Goal: Book appointment/travel/reservation

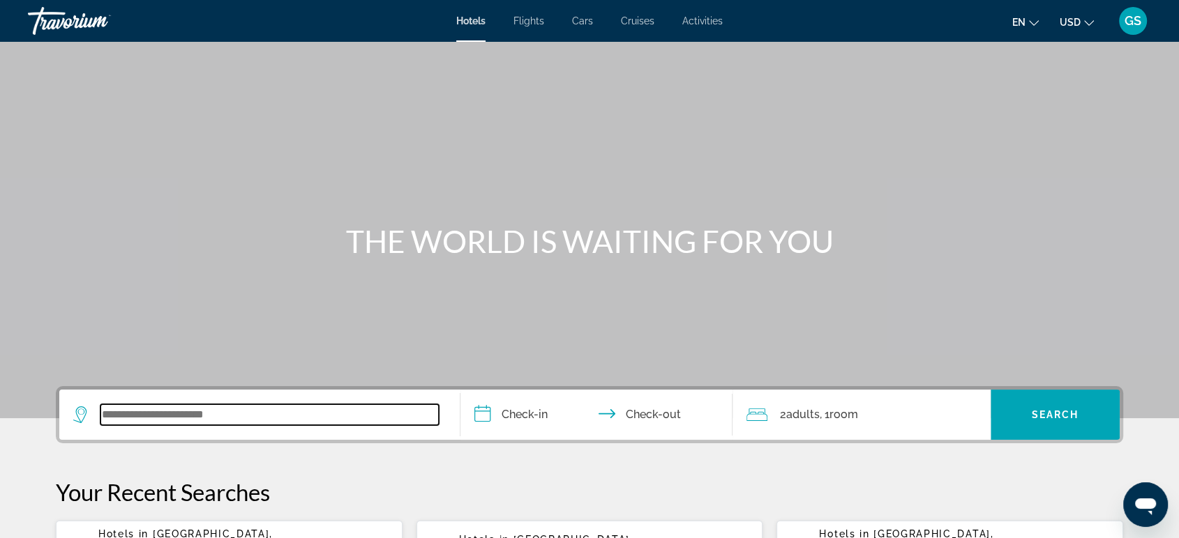
click at [200, 405] on input "Search widget" at bounding box center [269, 415] width 338 height 21
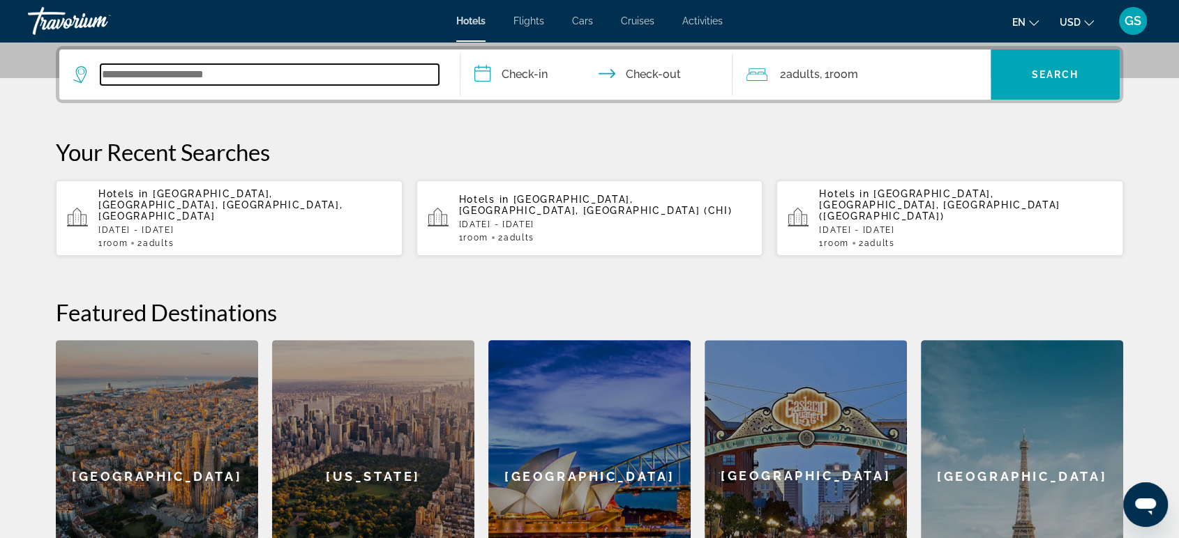
scroll to position [278, 0]
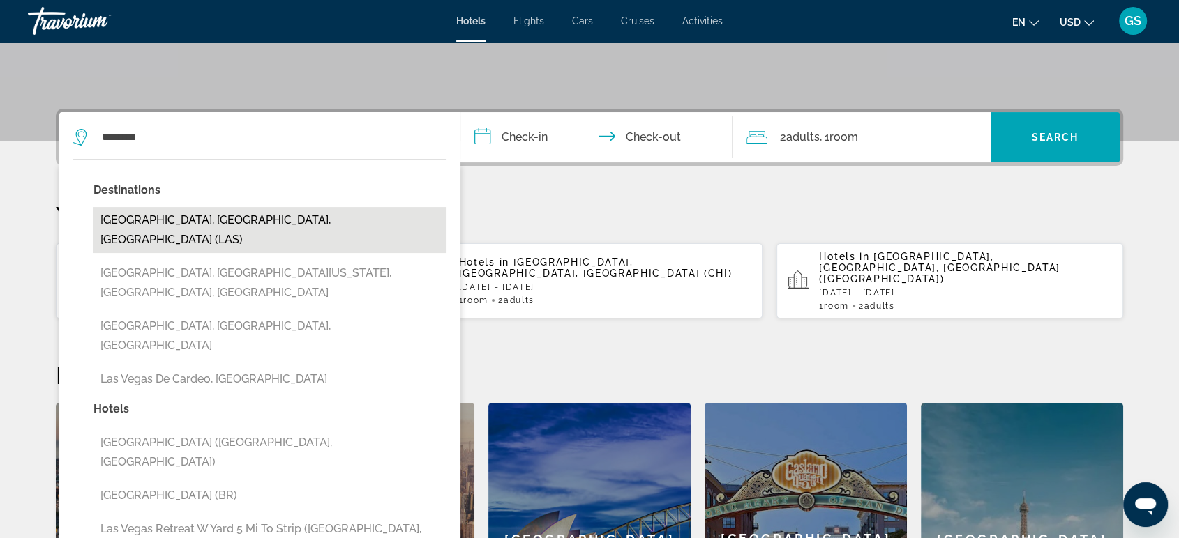
click at [161, 214] on button "[GEOGRAPHIC_DATA], [GEOGRAPHIC_DATA], [GEOGRAPHIC_DATA] (LAS)" at bounding box center [269, 230] width 353 height 46
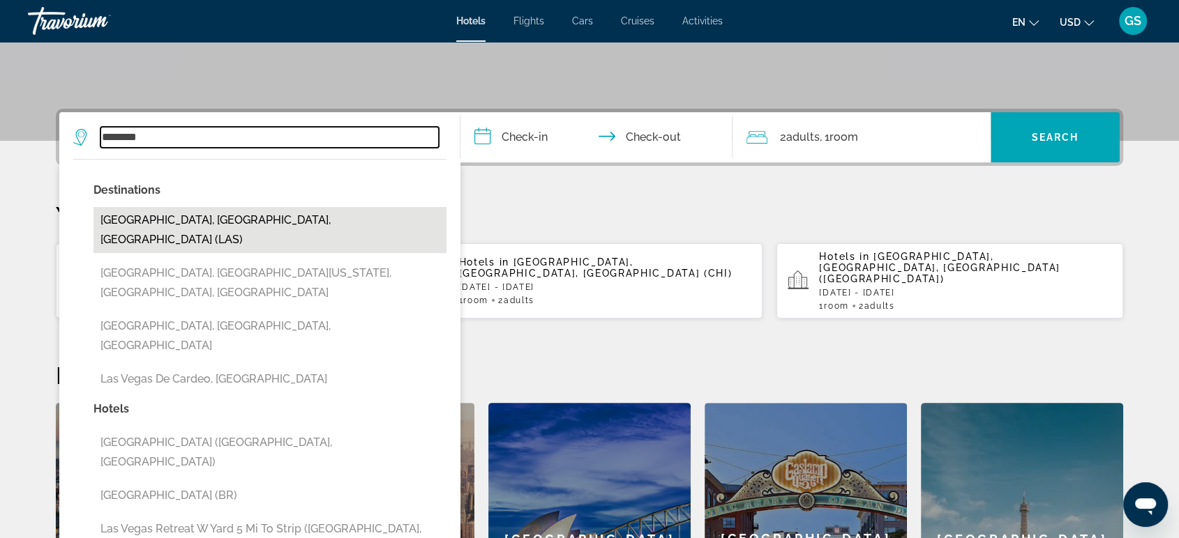
type input "**********"
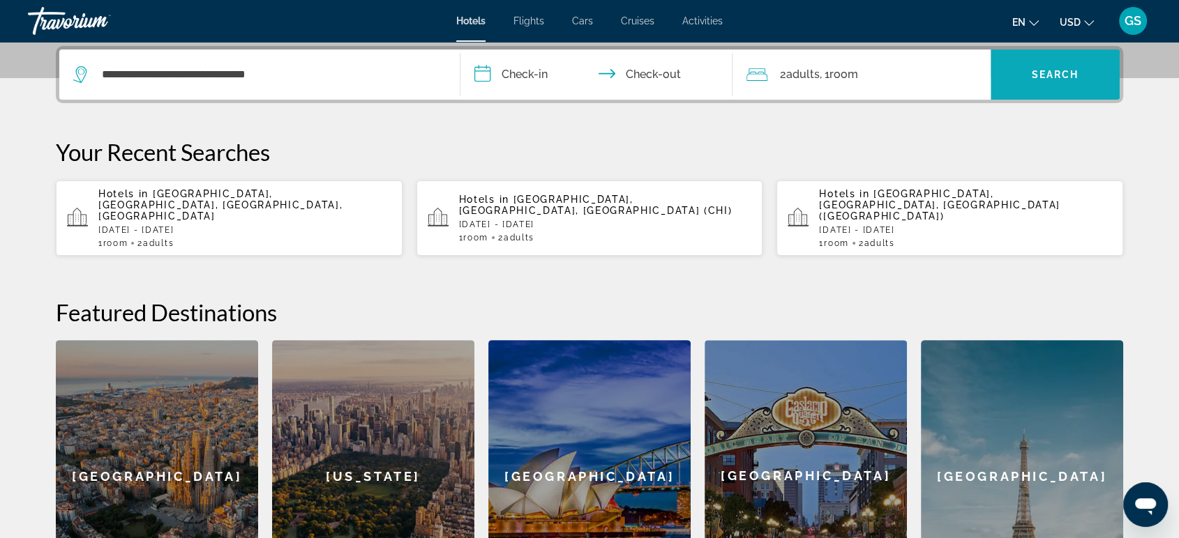
click at [1069, 78] on span "Search" at bounding box center [1055, 74] width 47 height 11
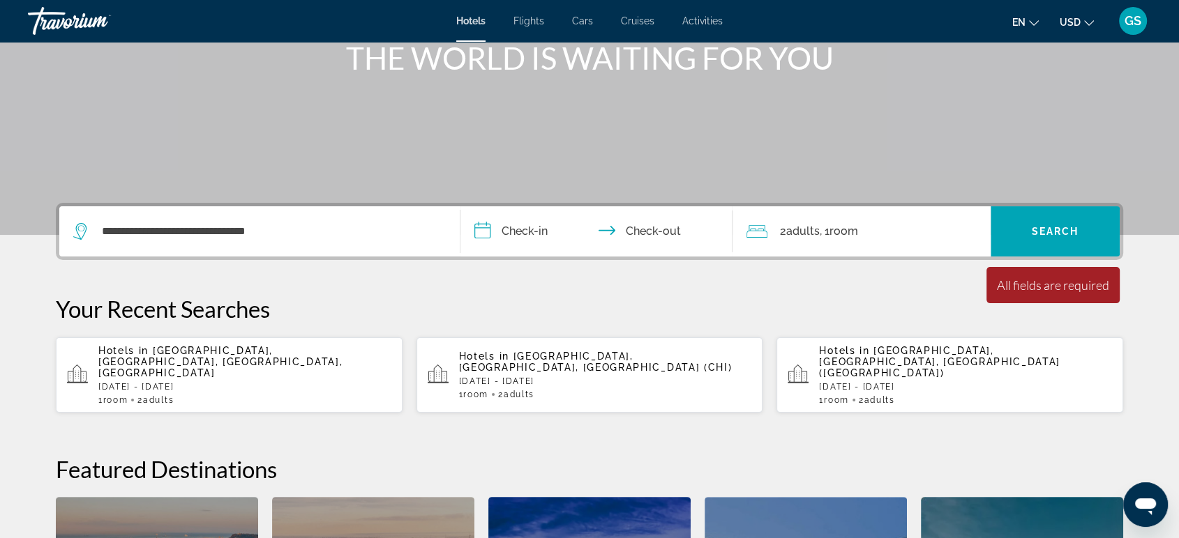
scroll to position [190, 0]
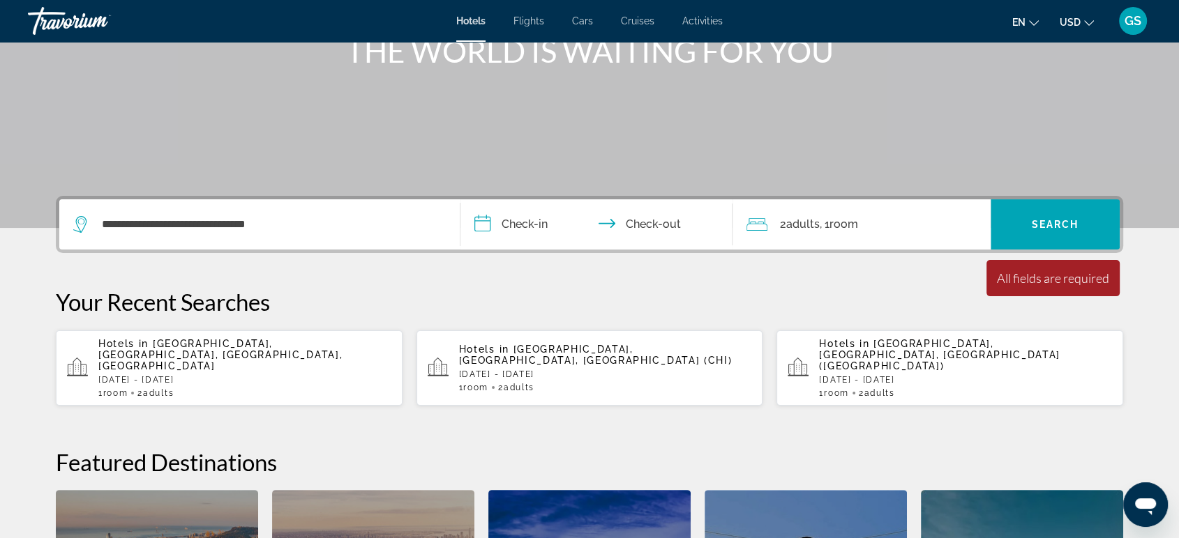
click at [543, 218] on input "**********" at bounding box center [599, 226] width 278 height 54
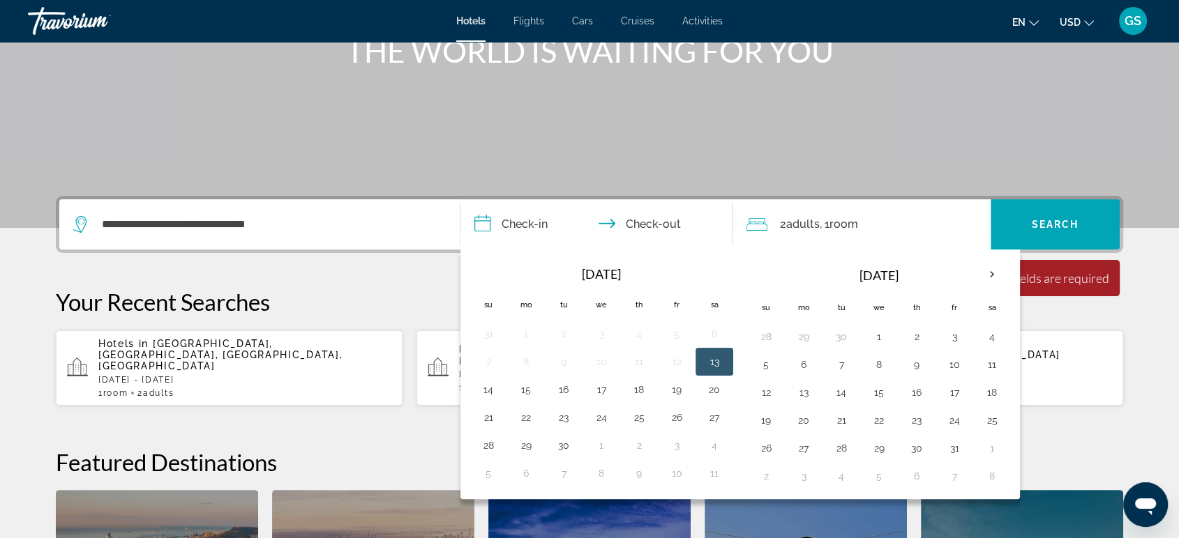
scroll to position [340, 0]
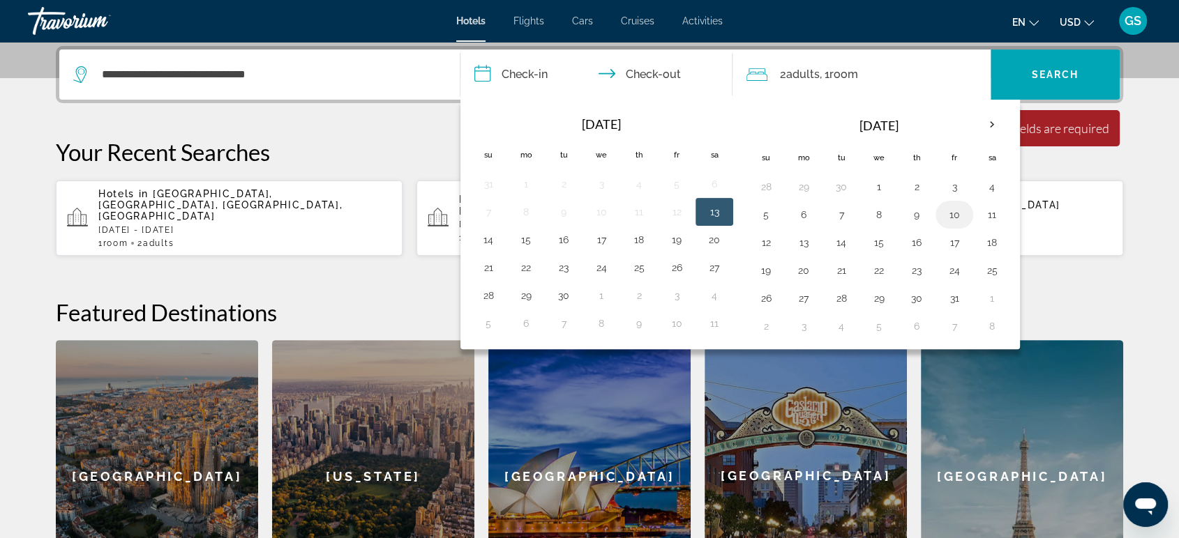
click at [953, 210] on button "10" at bounding box center [954, 215] width 22 height 20
click at [769, 239] on button "12" at bounding box center [766, 243] width 22 height 20
type input "**********"
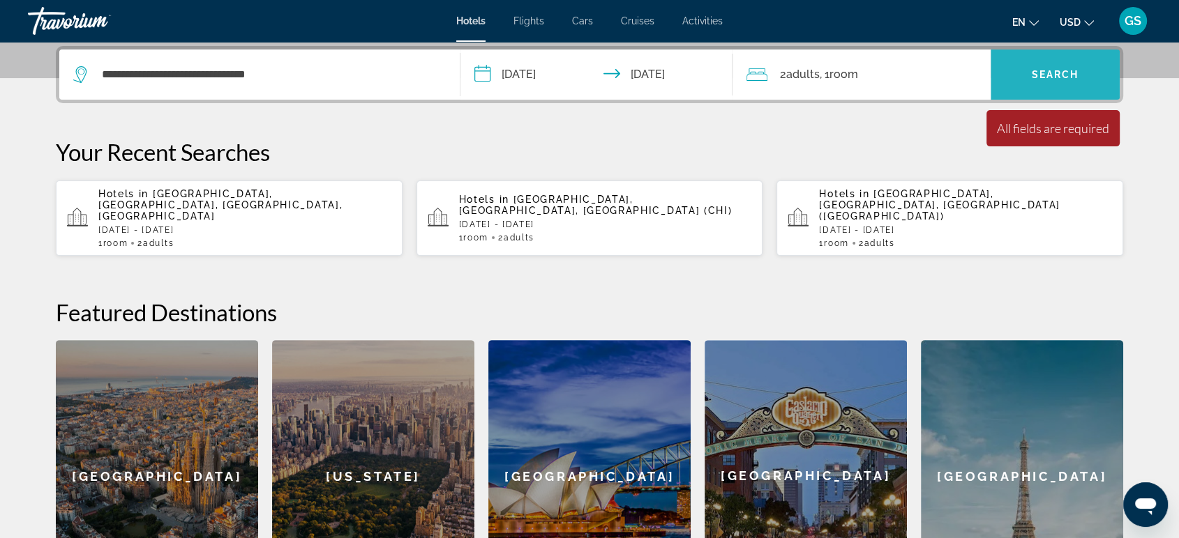
click at [1013, 73] on span "Search widget" at bounding box center [1054, 74] width 129 height 33
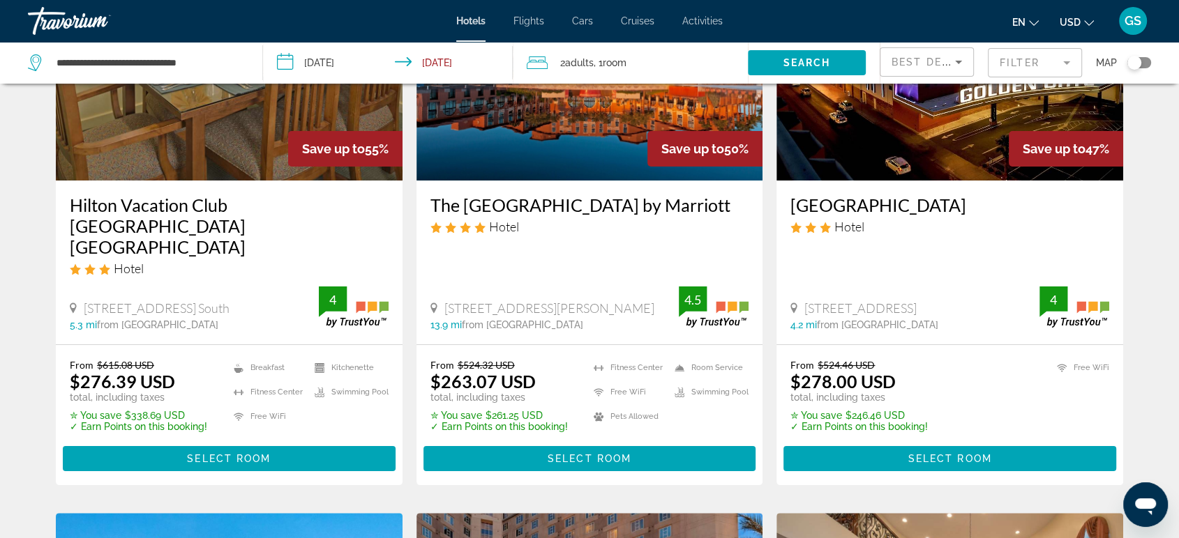
scroll to position [157, 0]
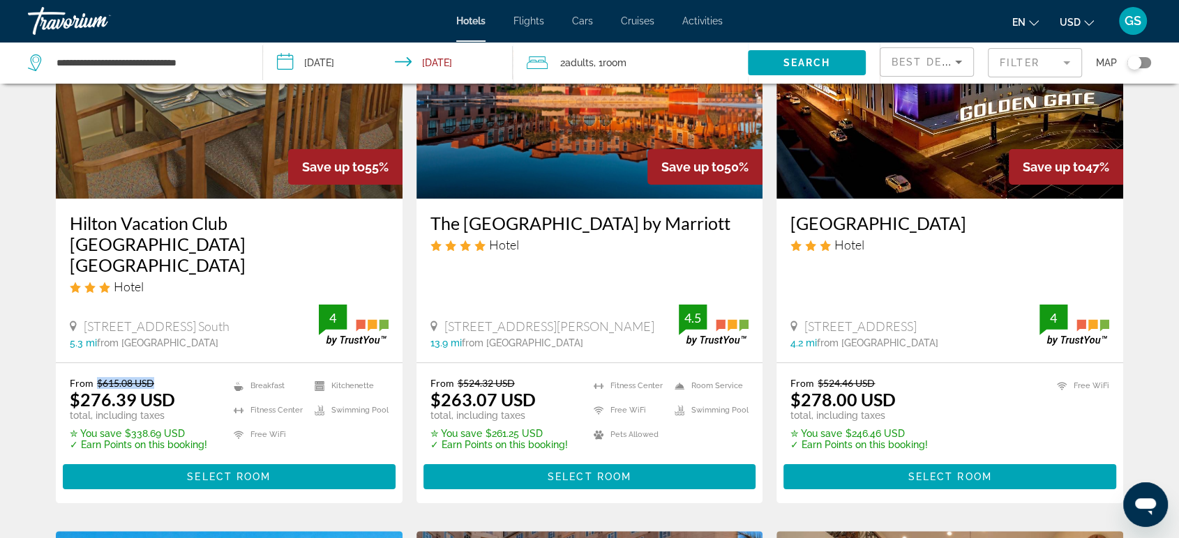
drag, startPoint x: 156, startPoint y: 364, endPoint x: 96, endPoint y: 365, distance: 60.7
click at [96, 377] on p "From $615.08 USD" at bounding box center [138, 383] width 137 height 12
drag, startPoint x: 178, startPoint y: 387, endPoint x: 71, endPoint y: 383, distance: 106.8
click at [71, 383] on div "From $615.08 USD $276.39 USD total, including taxes" at bounding box center [138, 399] width 137 height 44
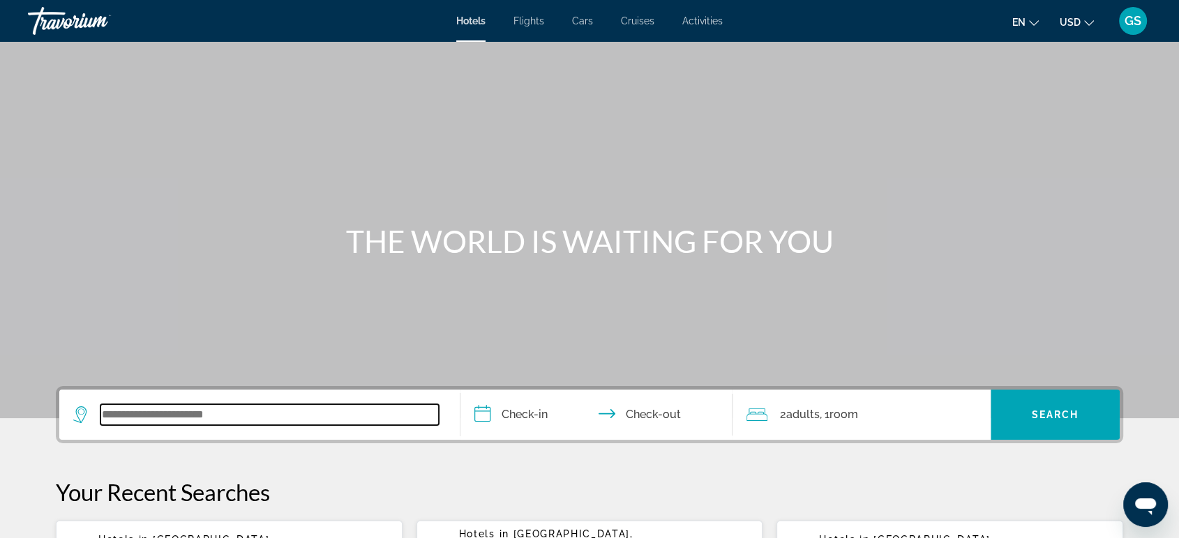
click at [138, 418] on input "Search widget" at bounding box center [269, 415] width 338 height 21
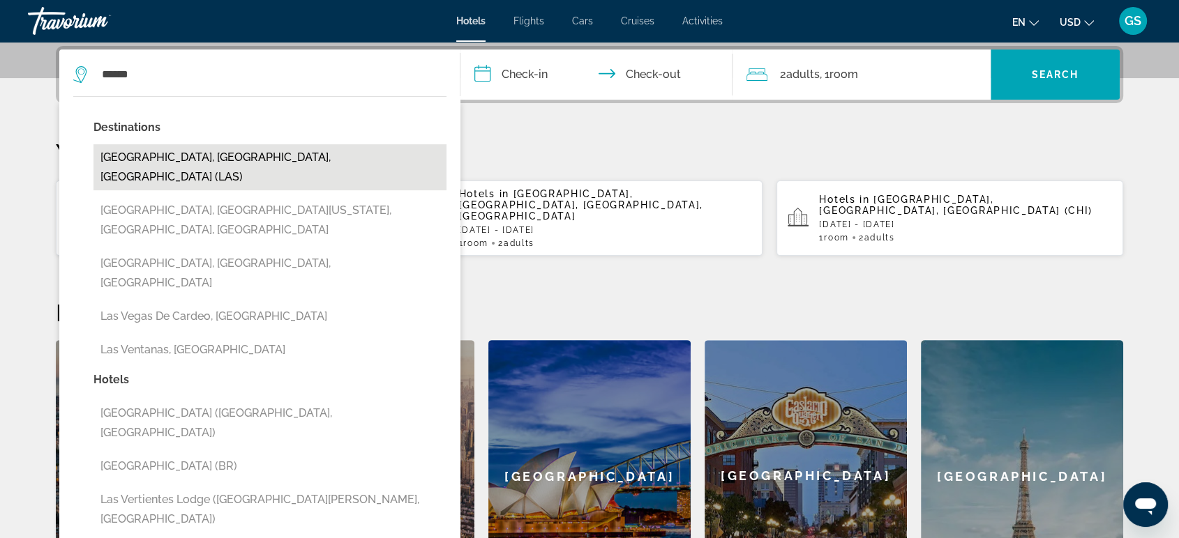
click at [146, 151] on button "[GEOGRAPHIC_DATA], [GEOGRAPHIC_DATA], [GEOGRAPHIC_DATA] (LAS)" at bounding box center [269, 167] width 353 height 46
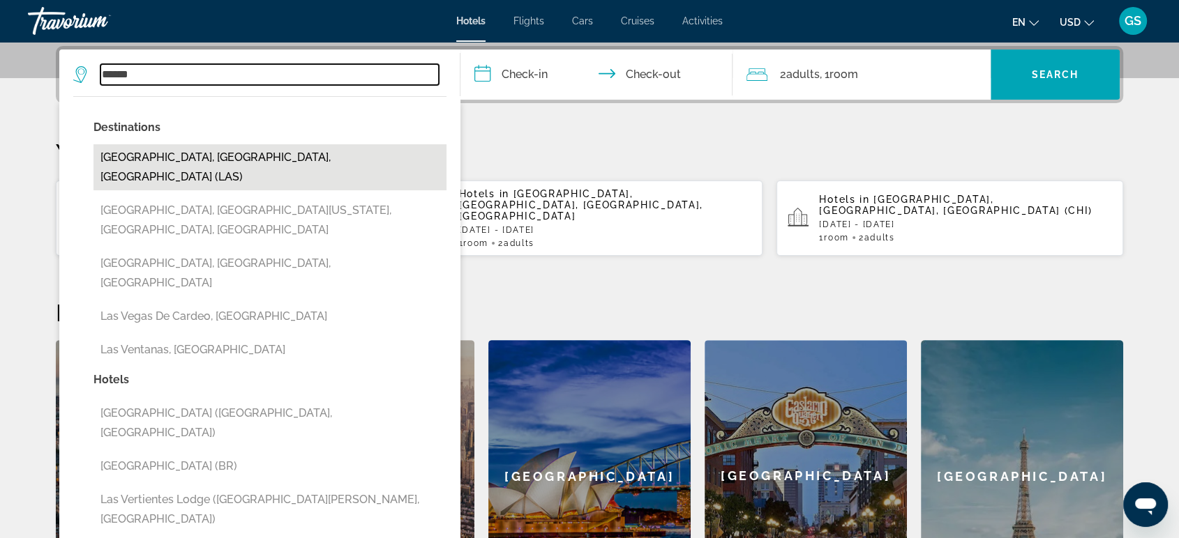
type input "**********"
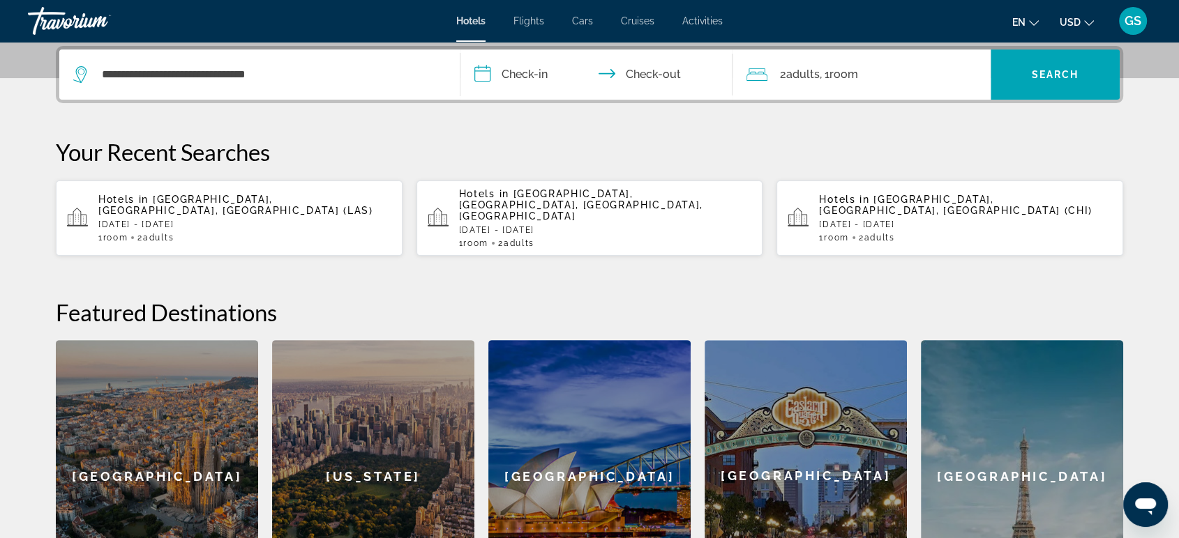
drag, startPoint x: 575, startPoint y: 66, endPoint x: 583, endPoint y: 85, distance: 20.6
click at [583, 85] on input "**********" at bounding box center [599, 77] width 278 height 54
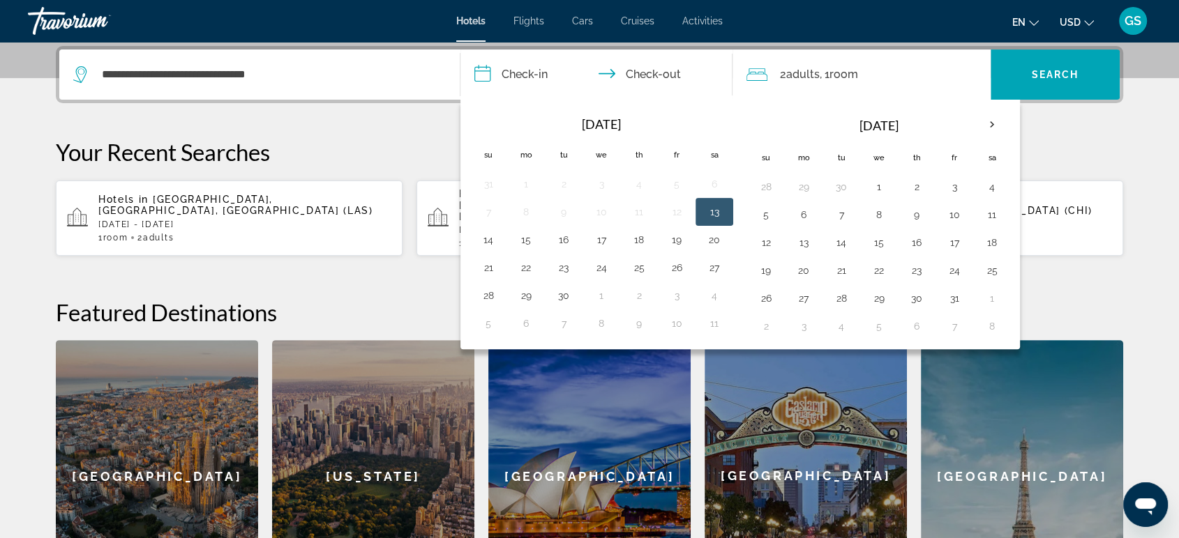
click at [541, 58] on input "**********" at bounding box center [599, 77] width 278 height 54
click at [535, 66] on input "**********" at bounding box center [599, 77] width 278 height 54
click at [760, 218] on button "5" at bounding box center [766, 215] width 22 height 20
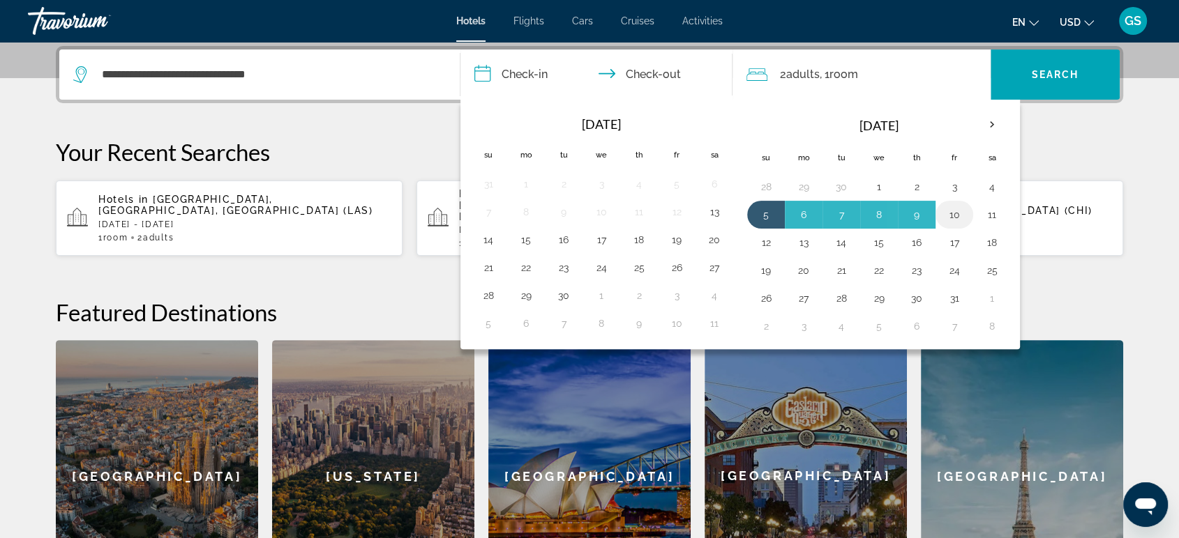
click at [957, 214] on button "10" at bounding box center [954, 215] width 22 height 20
type input "**********"
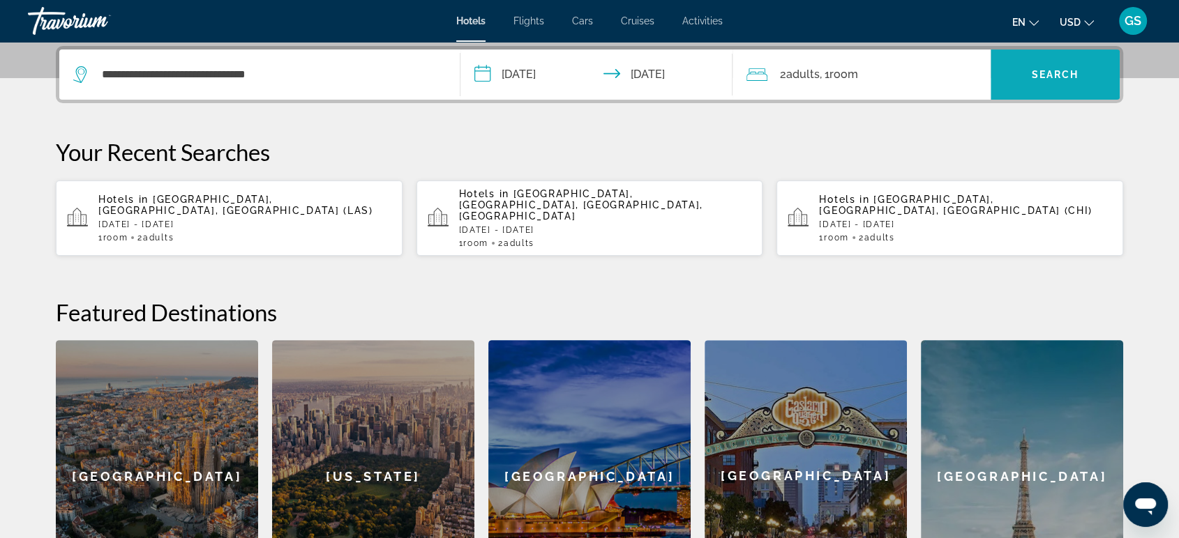
click at [1030, 79] on span "Search widget" at bounding box center [1054, 74] width 129 height 33
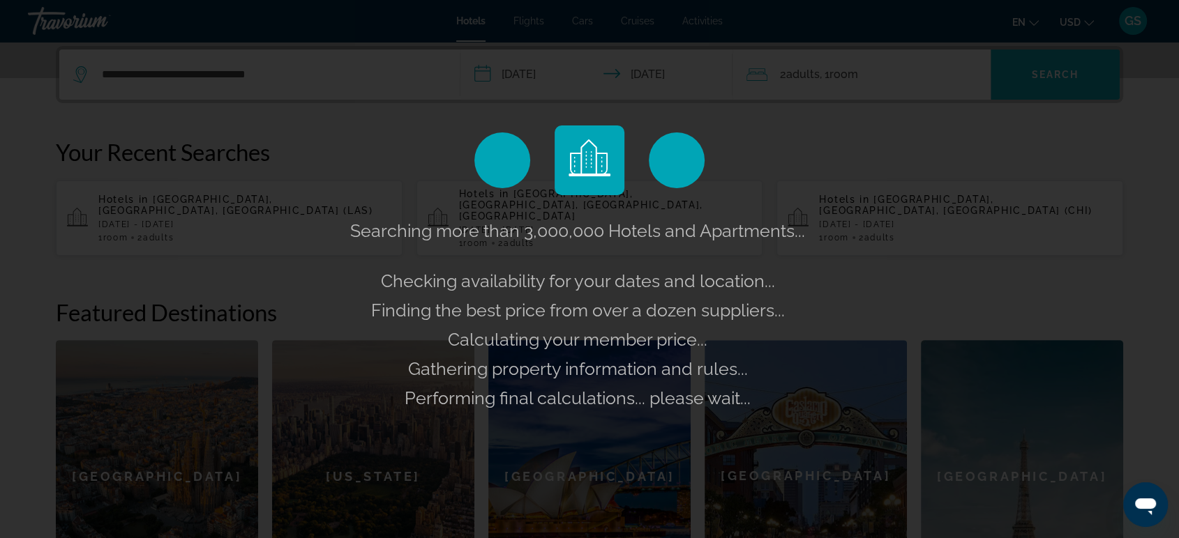
click at [1030, 79] on div "Searching more than 3,000,000 Hotels and Apartments... Checking availability fo…" at bounding box center [589, 269] width 1179 height 538
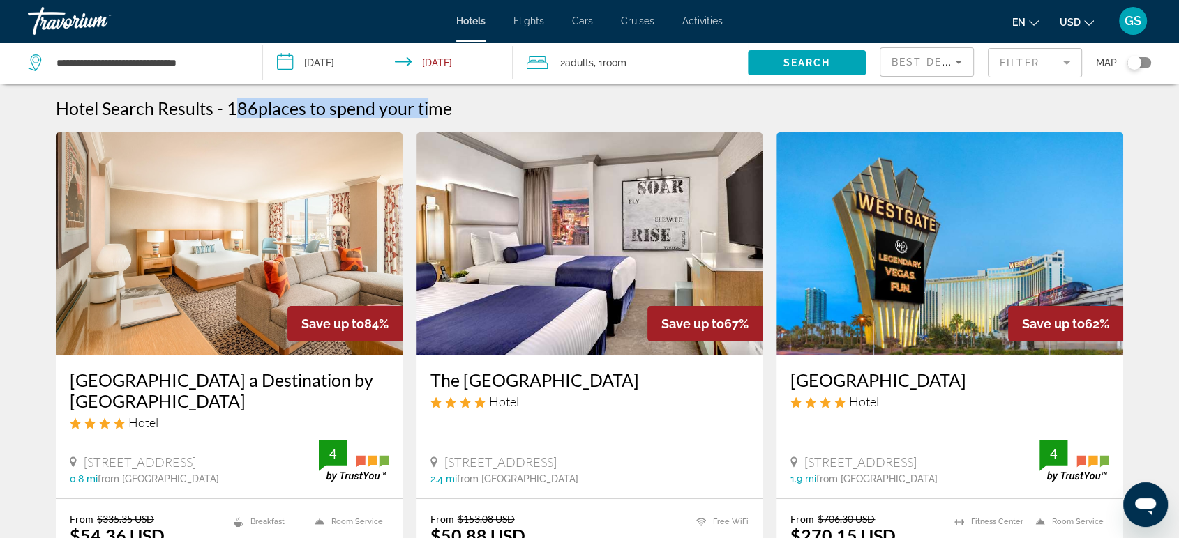
drag, startPoint x: 227, startPoint y: 104, endPoint x: 435, endPoint y: 110, distance: 208.6
click at [435, 110] on h2 "186 places to spend your time" at bounding box center [339, 108] width 225 height 21
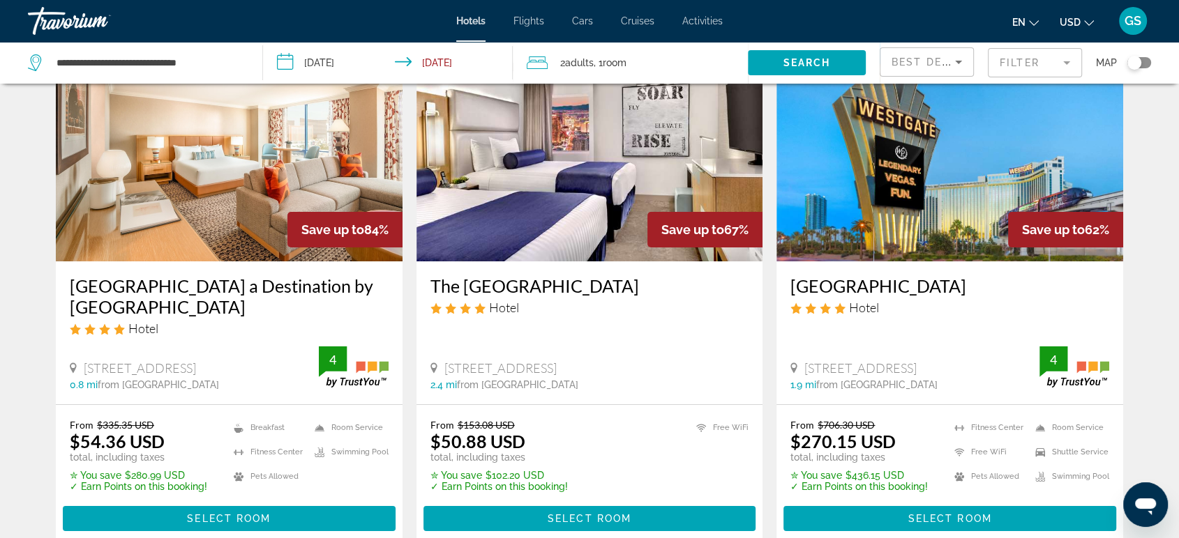
scroll to position [98, 0]
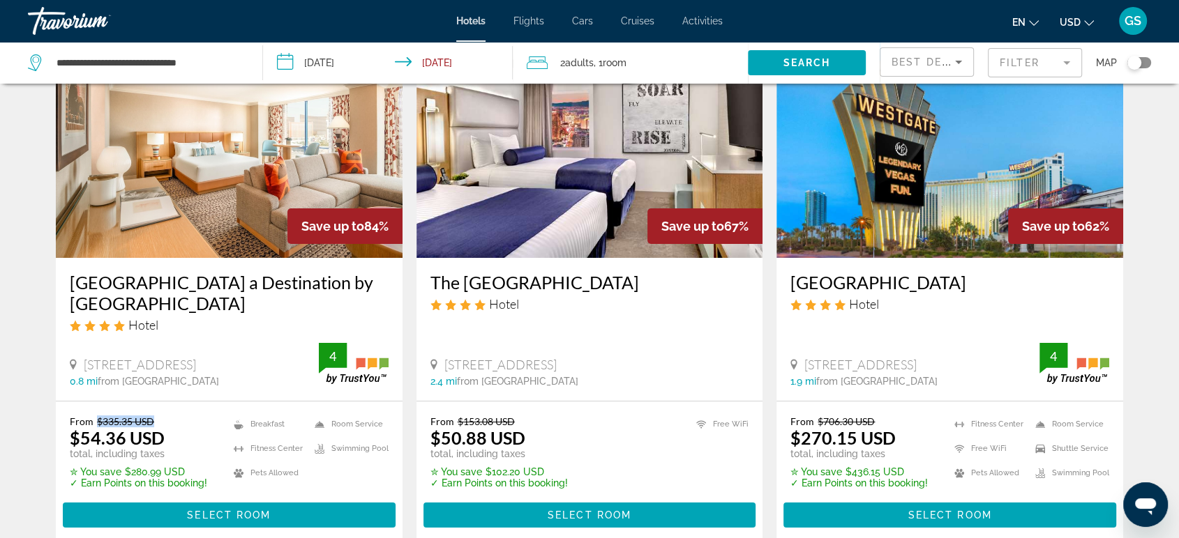
drag, startPoint x: 159, startPoint y: 418, endPoint x: 98, endPoint y: 418, distance: 61.4
click at [98, 418] on p "From $335.35 USD" at bounding box center [138, 422] width 137 height 12
drag, startPoint x: 152, startPoint y: 442, endPoint x: 80, endPoint y: 444, distance: 71.9
click at [80, 444] on ins "$54.36 USD" at bounding box center [117, 438] width 95 height 21
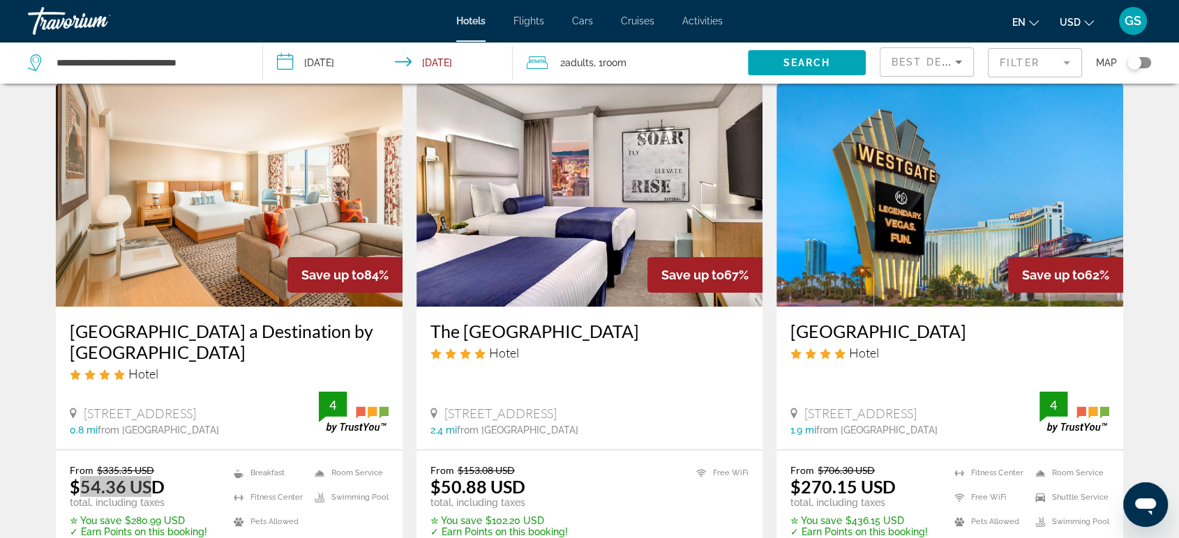
scroll to position [56, 0]
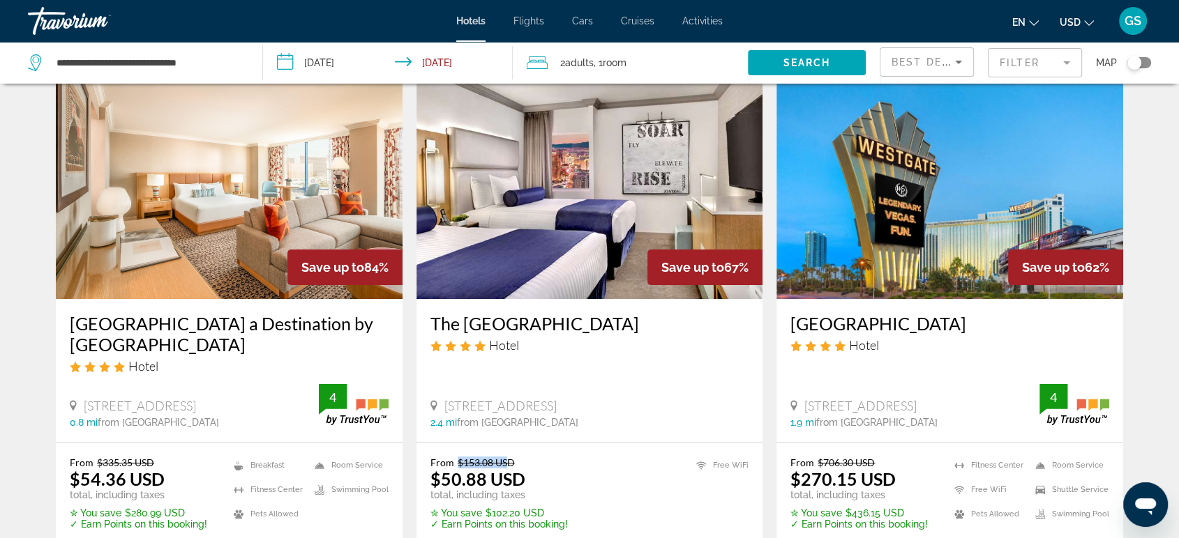
drag, startPoint x: 453, startPoint y: 458, endPoint x: 506, endPoint y: 461, distance: 53.8
click at [506, 461] on p "From $153.08 USD" at bounding box center [498, 463] width 137 height 12
drag, startPoint x: 438, startPoint y: 483, endPoint x: 501, endPoint y: 483, distance: 62.8
click at [501, 483] on ins "$50.88 USD" at bounding box center [477, 479] width 95 height 21
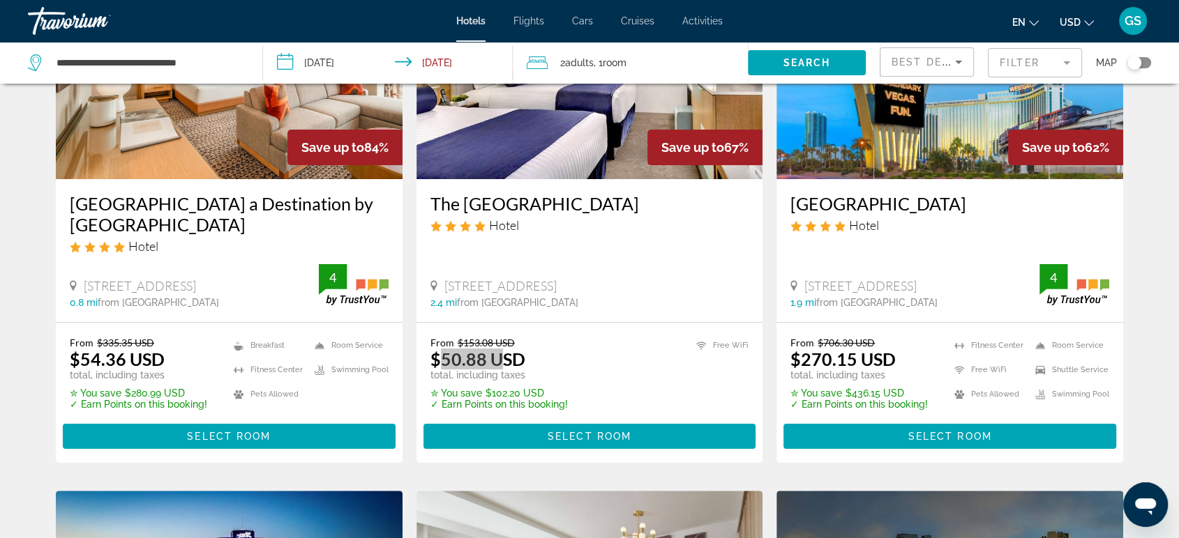
scroll to position [179, 0]
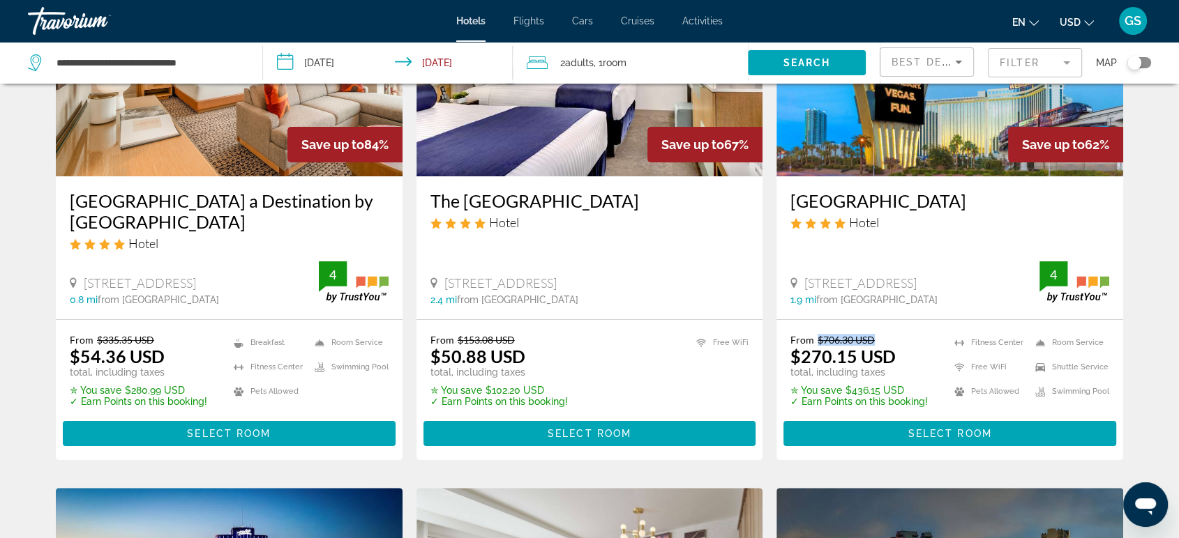
drag, startPoint x: 811, startPoint y: 339, endPoint x: 877, endPoint y: 333, distance: 66.5
click at [877, 334] on p "From $706.30 USD" at bounding box center [858, 340] width 137 height 12
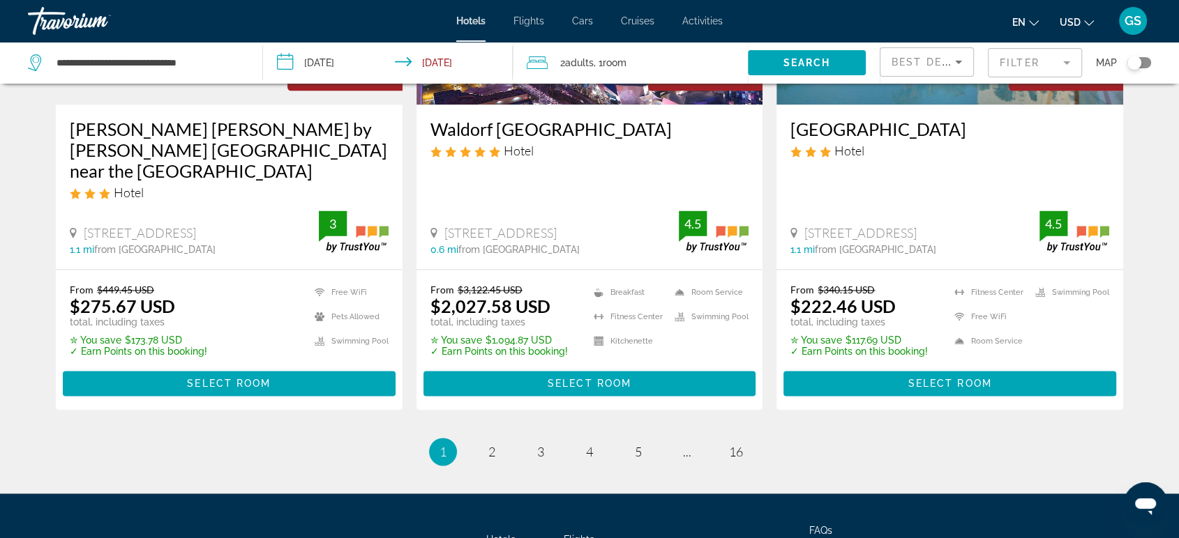
scroll to position [1837, 0]
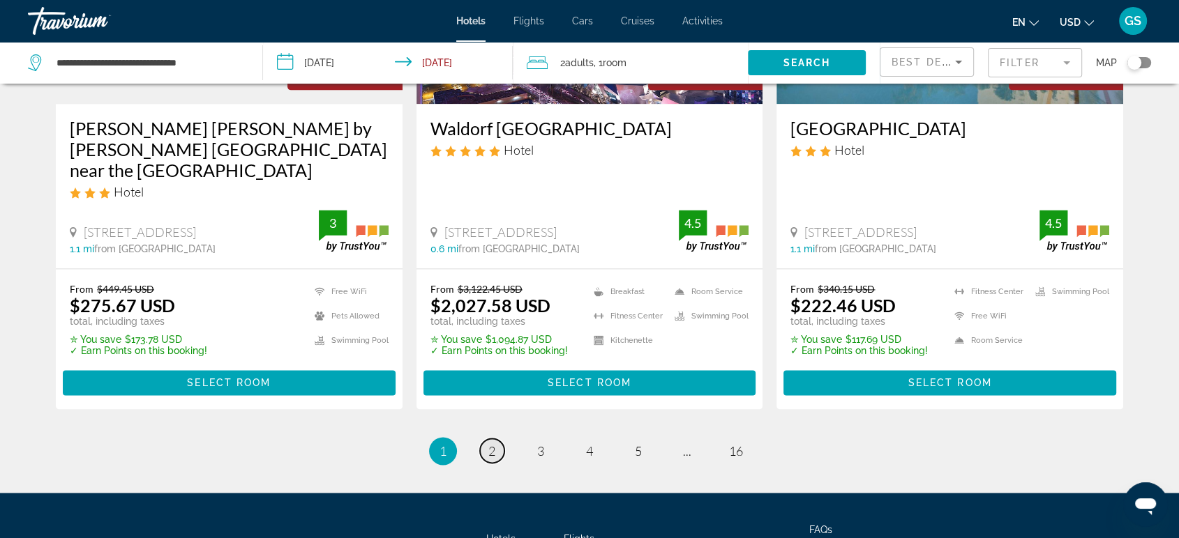
click at [493, 444] on span "2" at bounding box center [491, 451] width 7 height 15
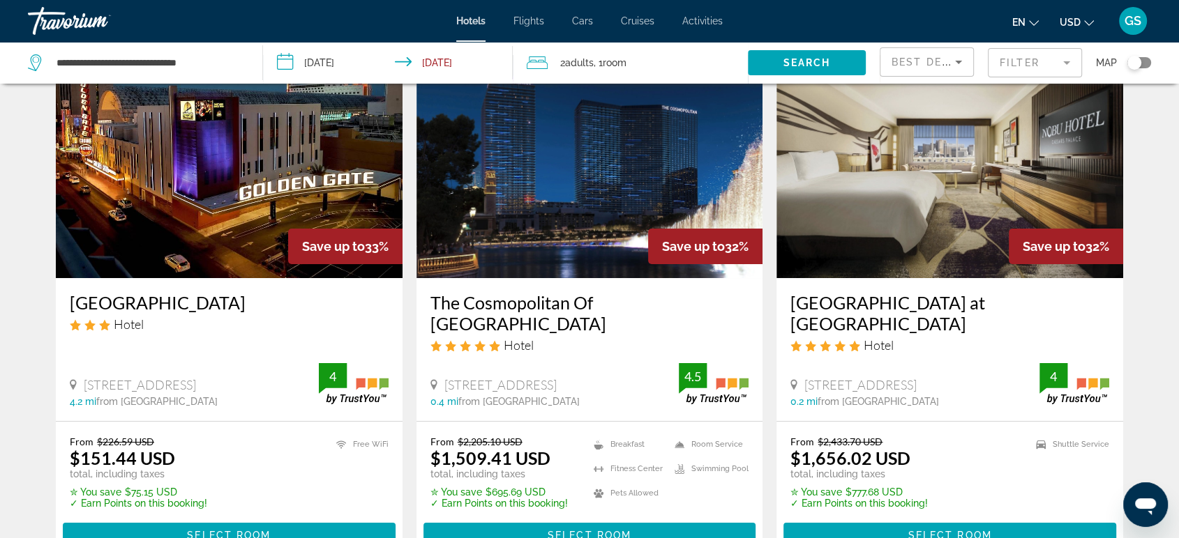
scroll to position [65, 0]
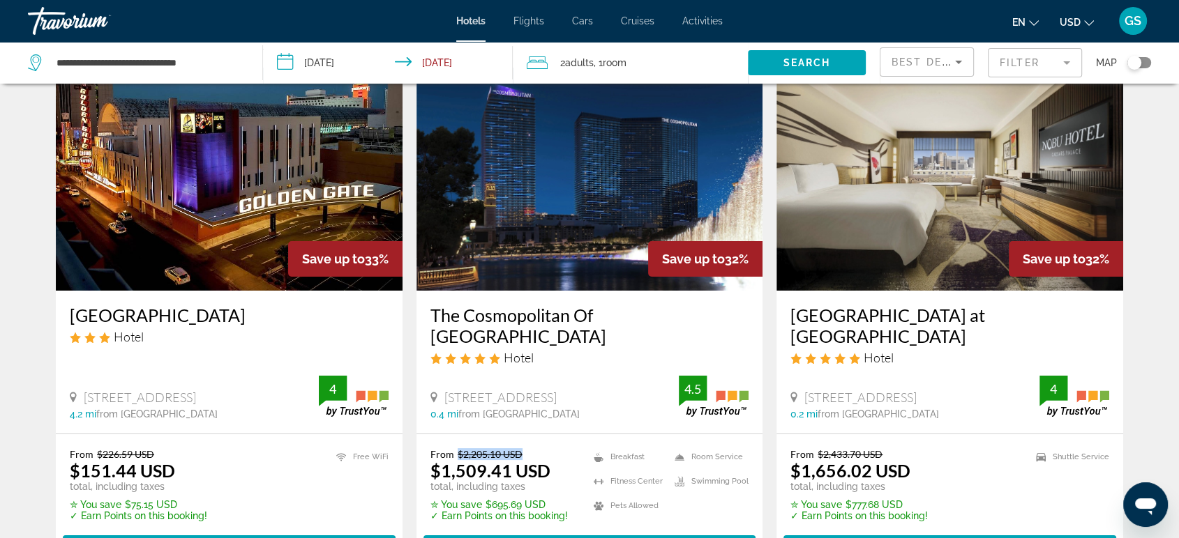
drag, startPoint x: 530, startPoint y: 428, endPoint x: 454, endPoint y: 434, distance: 76.2
click at [454, 448] on p "From $2,205.10 USD" at bounding box center [498, 454] width 137 height 12
drag, startPoint x: 436, startPoint y: 446, endPoint x: 552, endPoint y: 444, distance: 116.5
click at [552, 448] on div "From $2,205.10 USD $1,509.41 USD total, including taxes" at bounding box center [498, 470] width 137 height 44
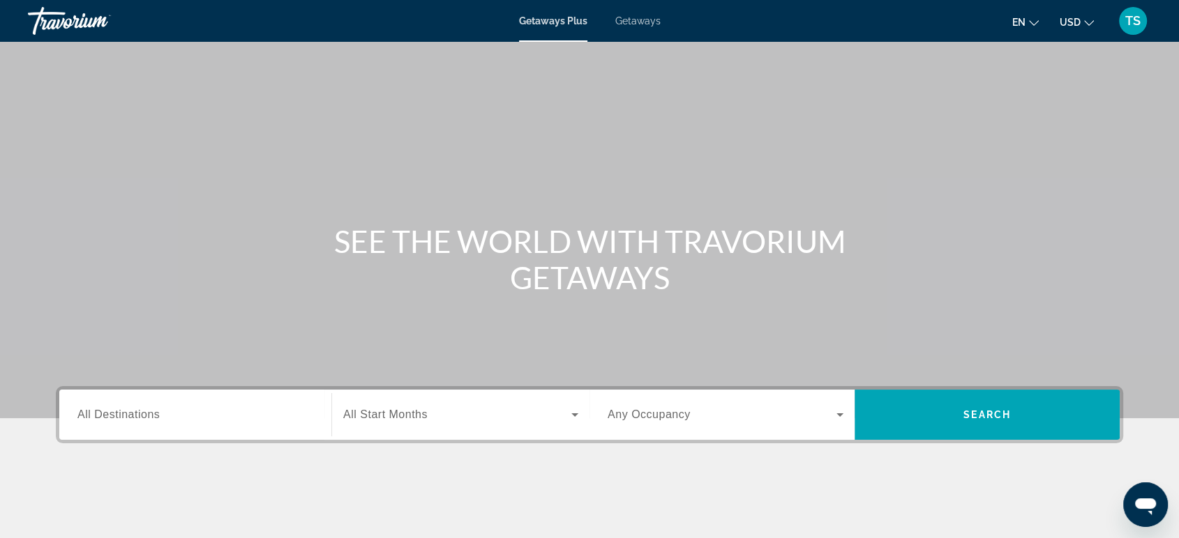
click at [552, 21] on span "Getaways Plus" at bounding box center [553, 20] width 68 height 11
click at [128, 407] on input "Destination All Destinations" at bounding box center [195, 415] width 236 height 17
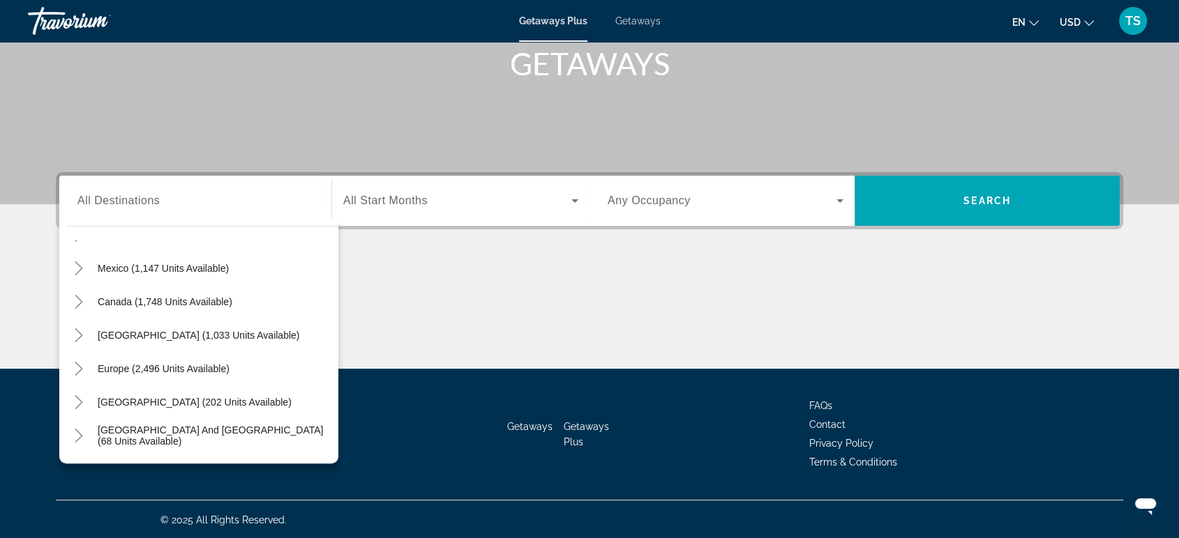
scroll to position [67, 0]
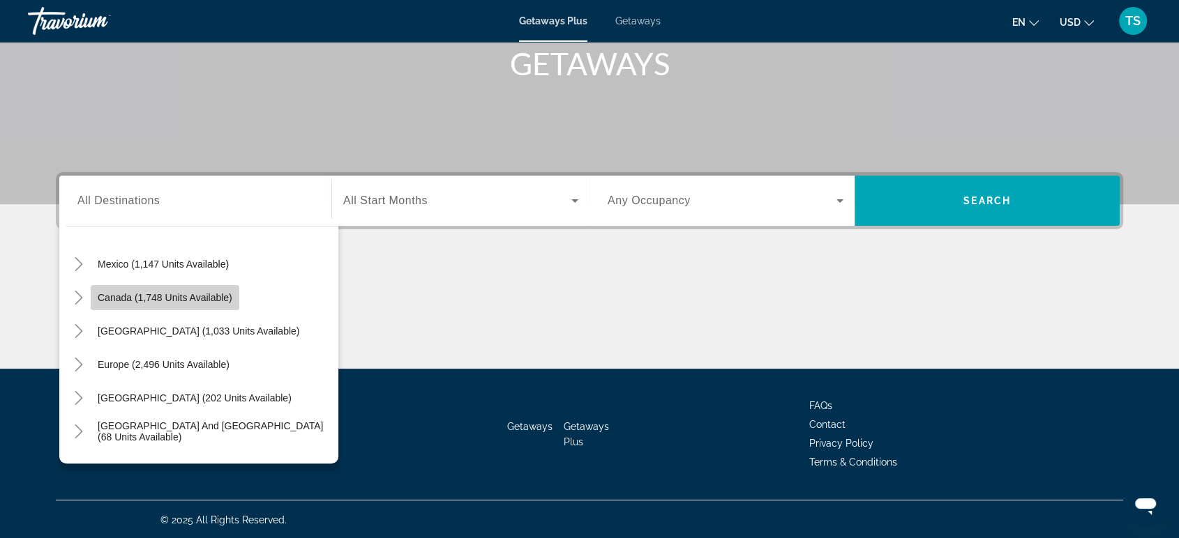
click at [153, 298] on span "Canada (1,748 units available)" at bounding box center [165, 297] width 135 height 11
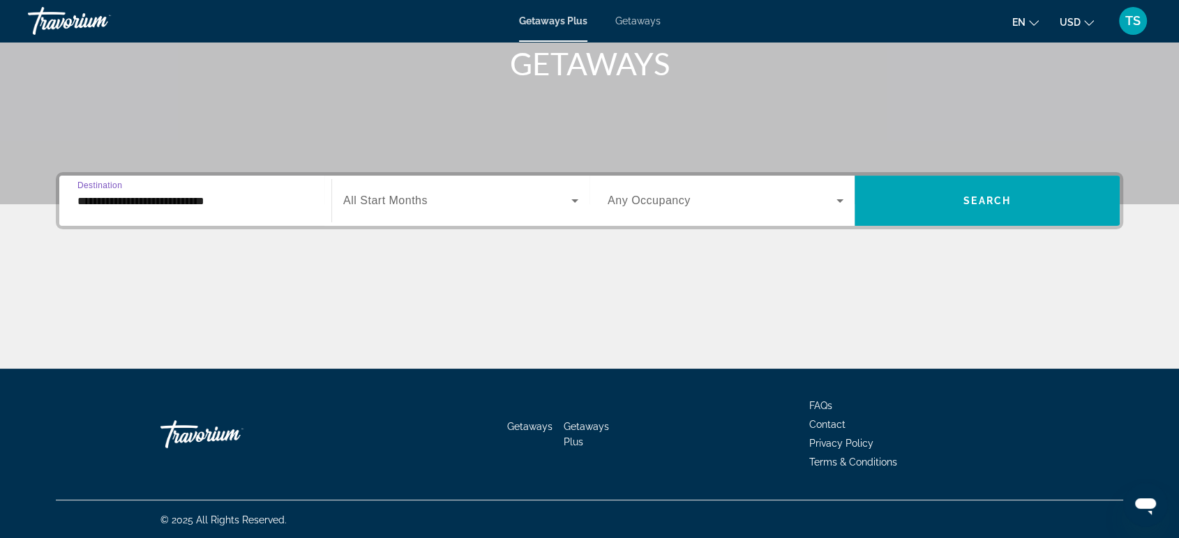
click at [229, 195] on input "**********" at bounding box center [195, 201] width 236 height 17
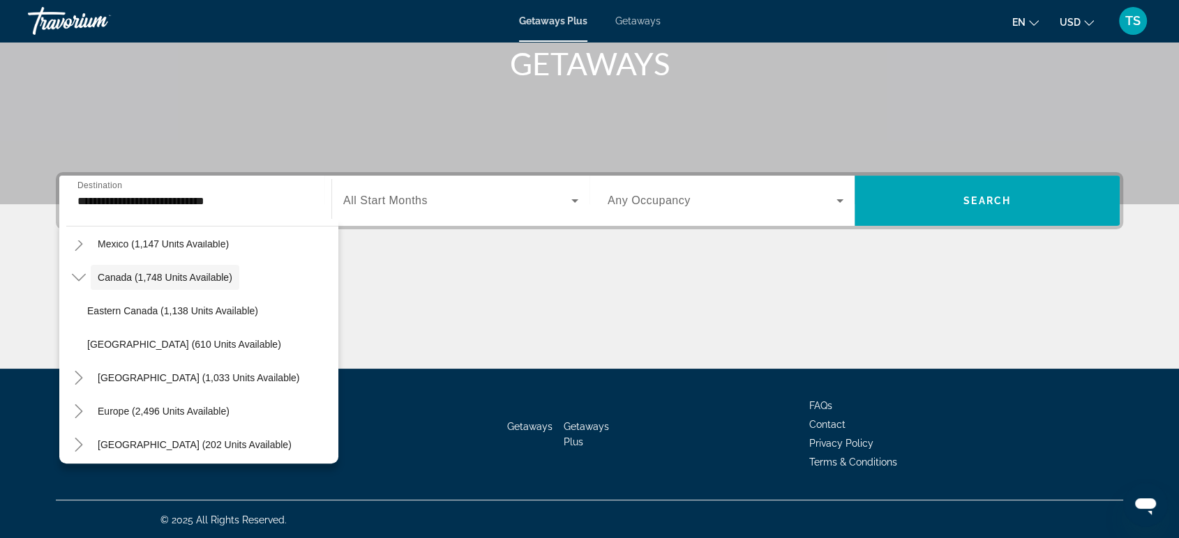
scroll to position [89, 0]
click at [323, 322] on span "Search widget" at bounding box center [209, 309] width 258 height 33
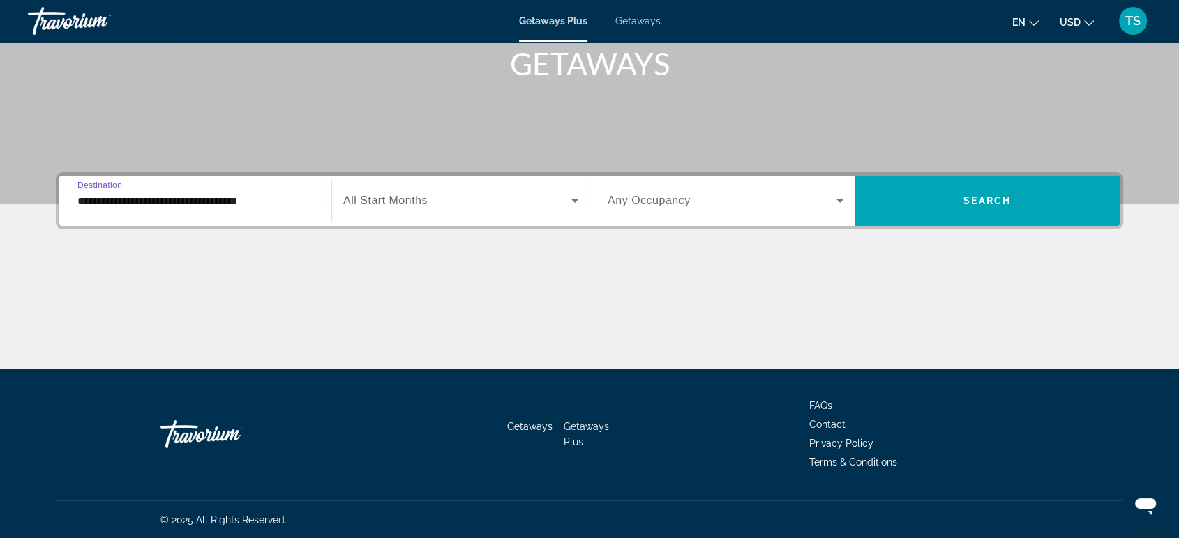
click at [113, 193] on input "**********" at bounding box center [195, 201] width 236 height 17
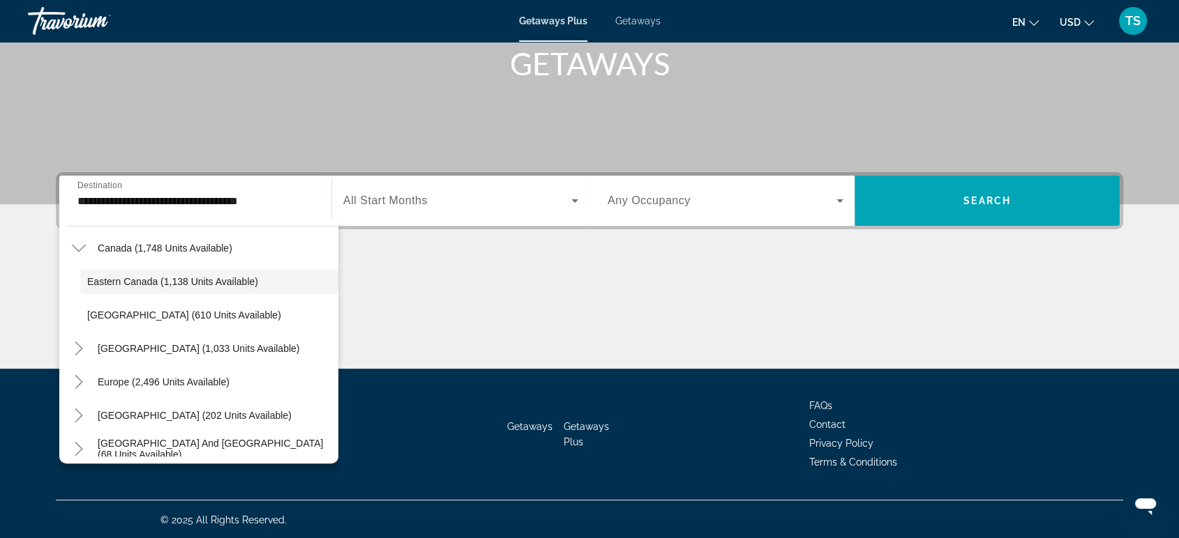
scroll to position [0, 0]
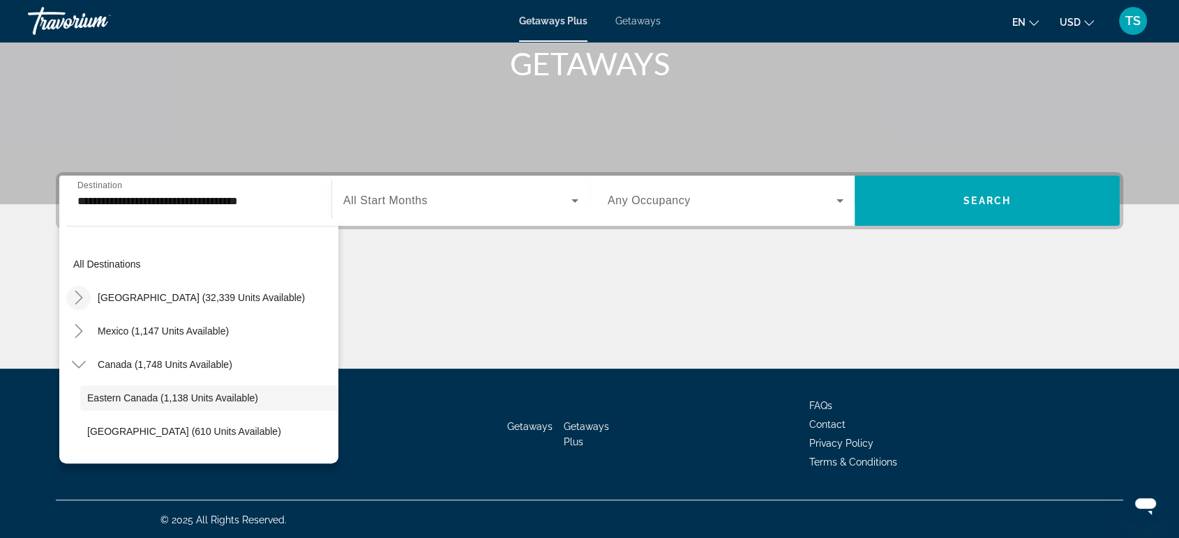
click at [67, 295] on mat-icon "Toggle United States (32,339 units available)" at bounding box center [78, 298] width 24 height 24
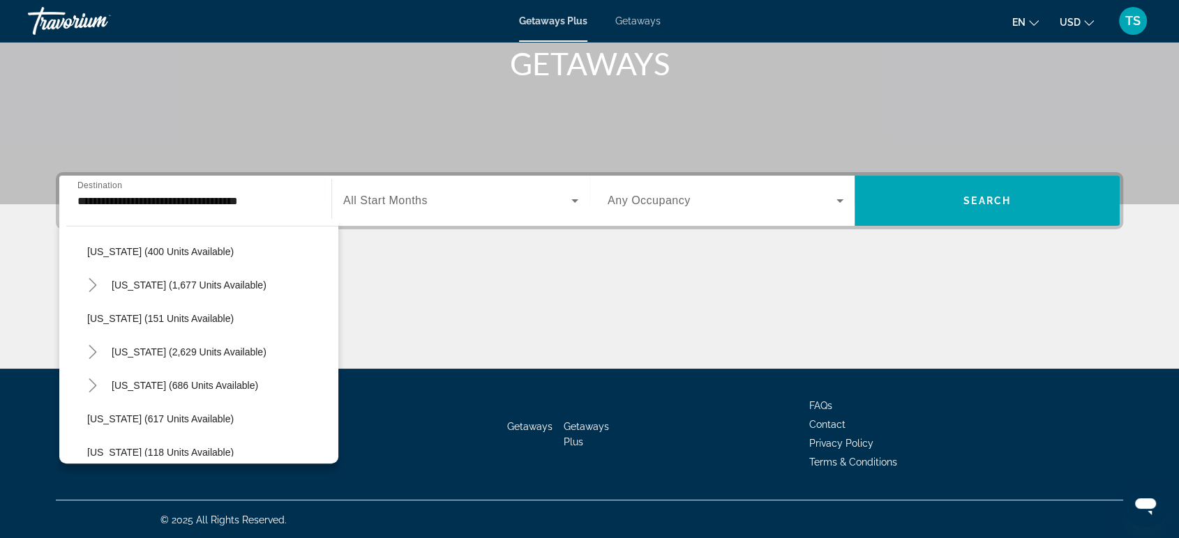
scroll to position [688, 0]
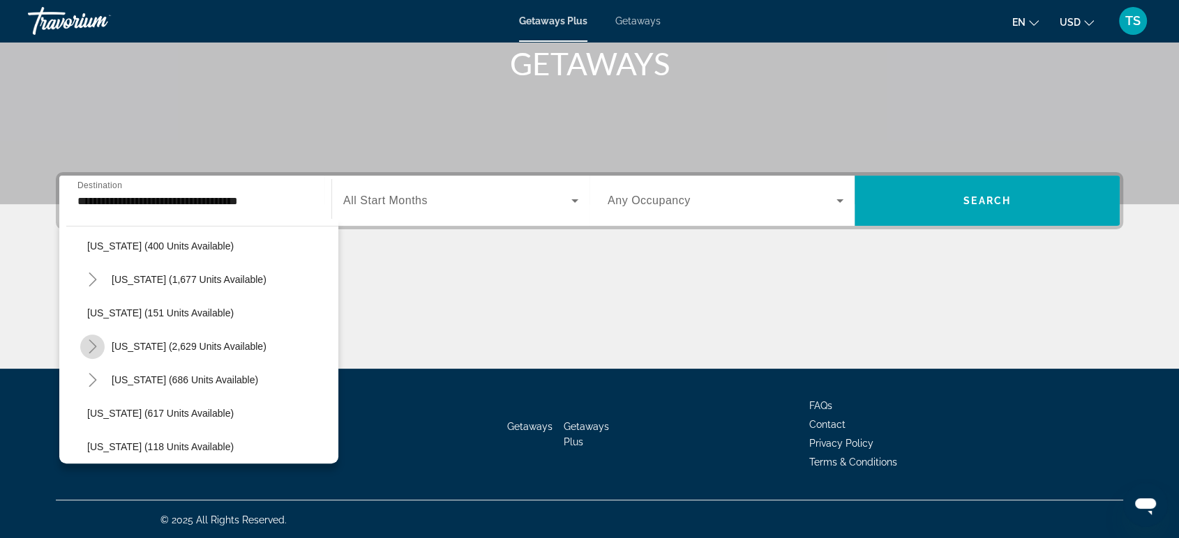
click at [95, 342] on icon "Toggle Nevada (2,629 units available)" at bounding box center [93, 347] width 14 height 14
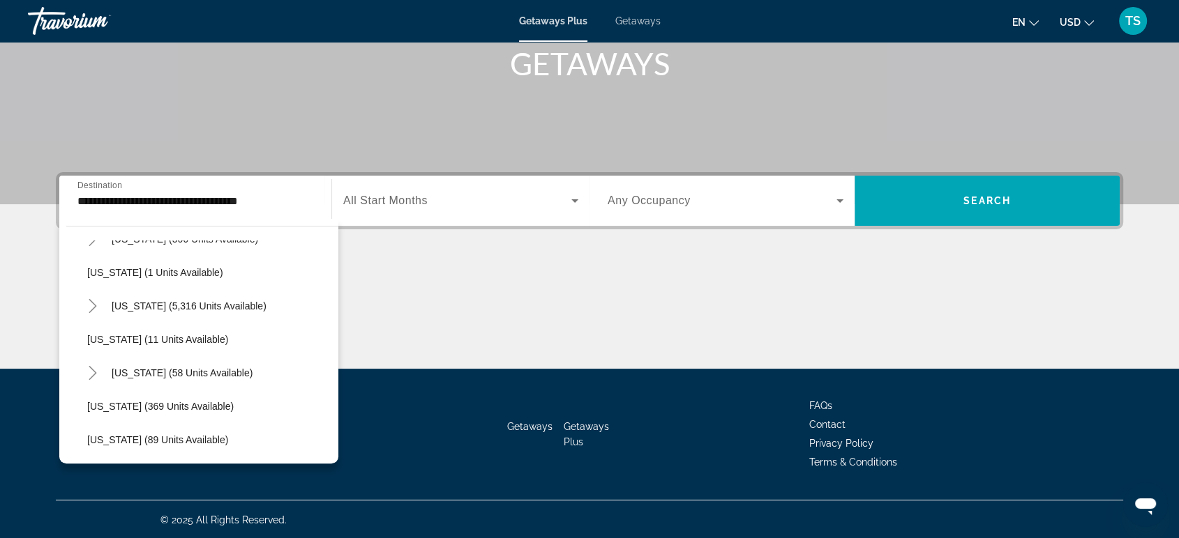
scroll to position [205, 0]
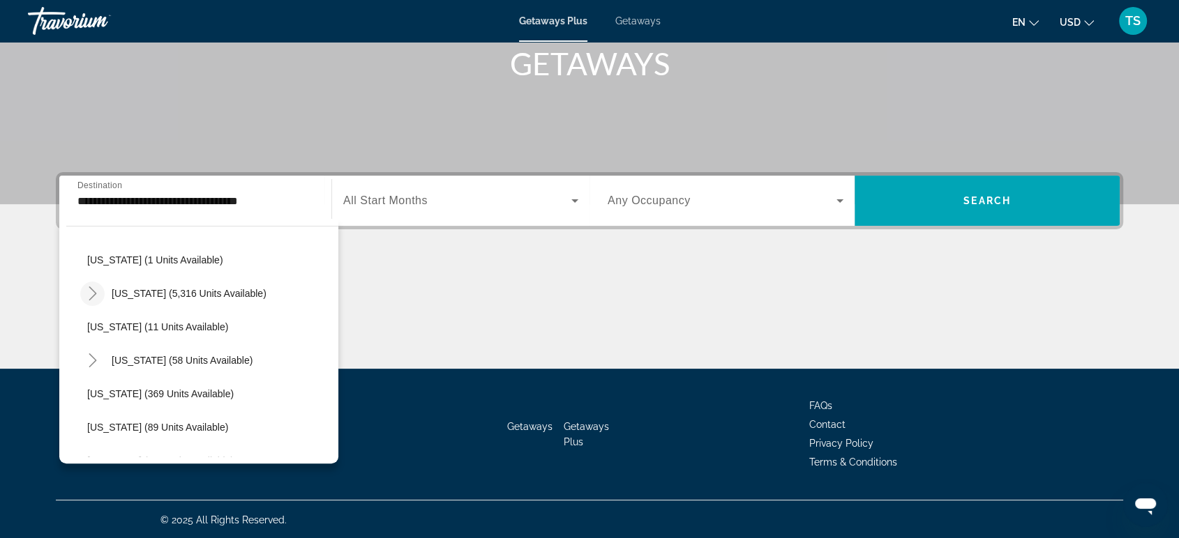
click at [91, 294] on icon "Toggle Florida (5,316 units available)" at bounding box center [93, 294] width 14 height 14
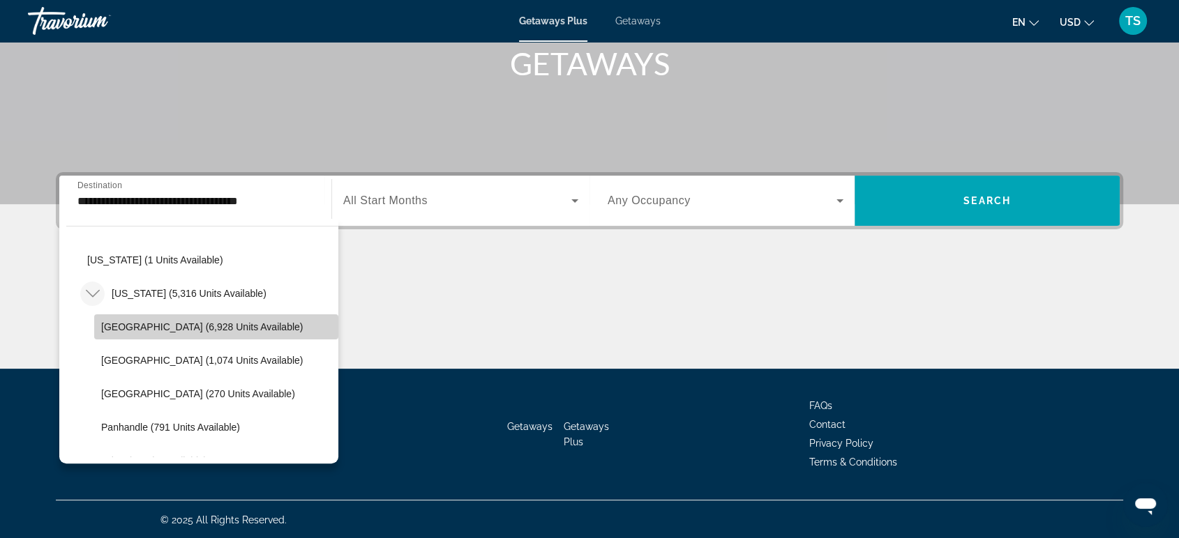
click at [216, 326] on span "Orlando & Disney Area (6,928 units available)" at bounding box center [202, 327] width 202 height 11
type input "**********"
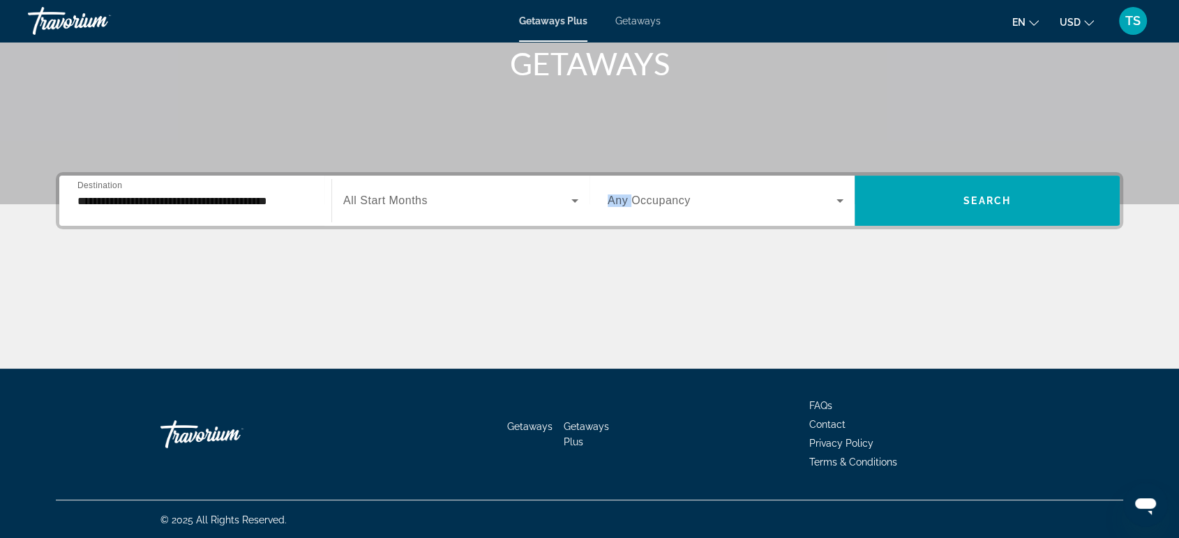
click at [663, 195] on span "Any Occupancy" at bounding box center [649, 201] width 83 height 12
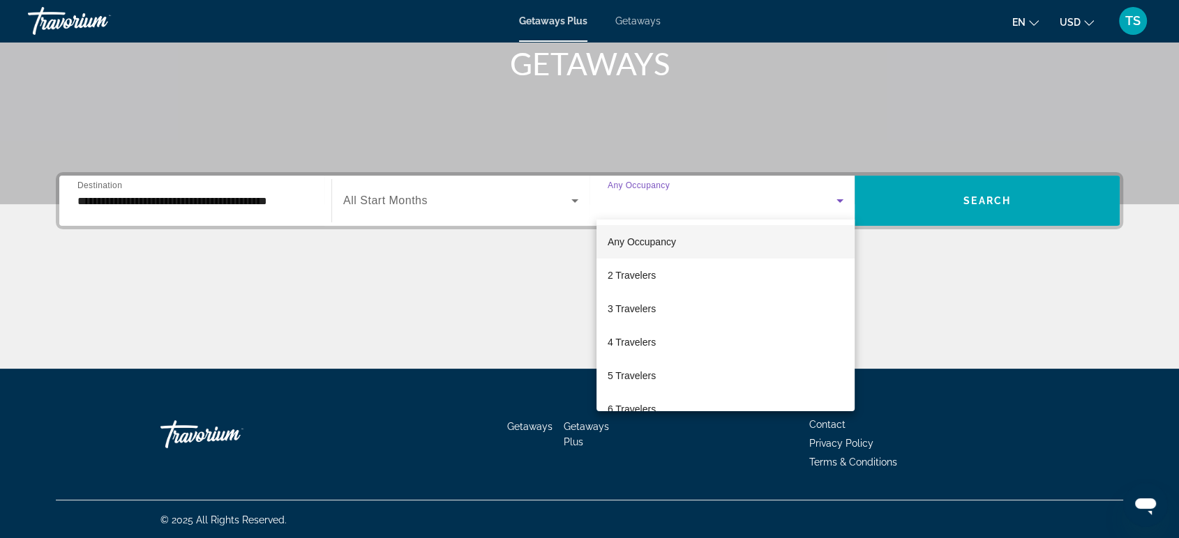
click at [755, 118] on div at bounding box center [589, 269] width 1179 height 538
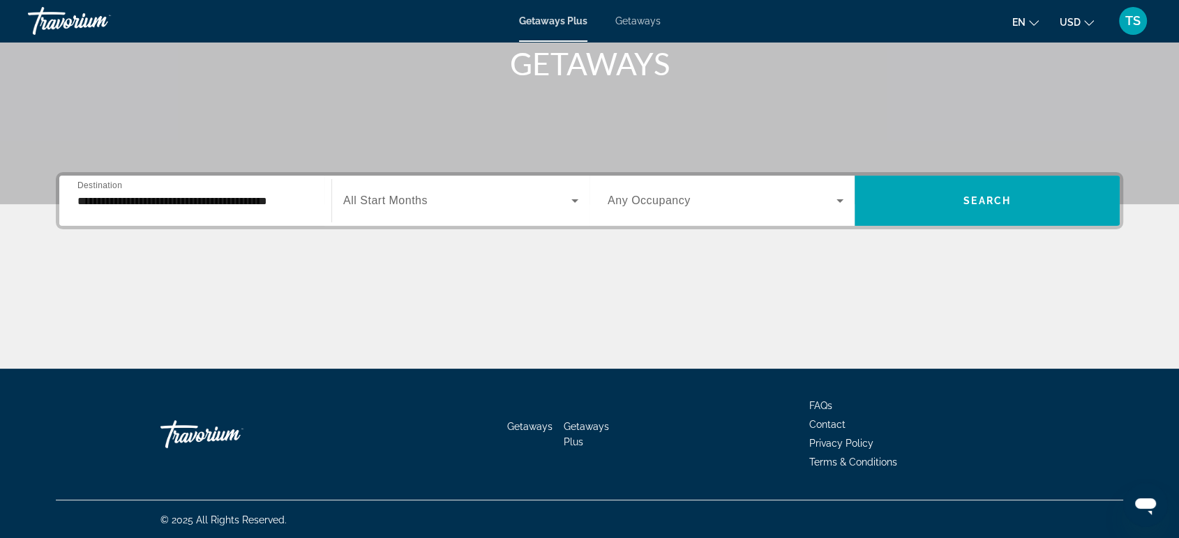
click at [488, 209] on div "Search widget" at bounding box center [460, 200] width 235 height 39
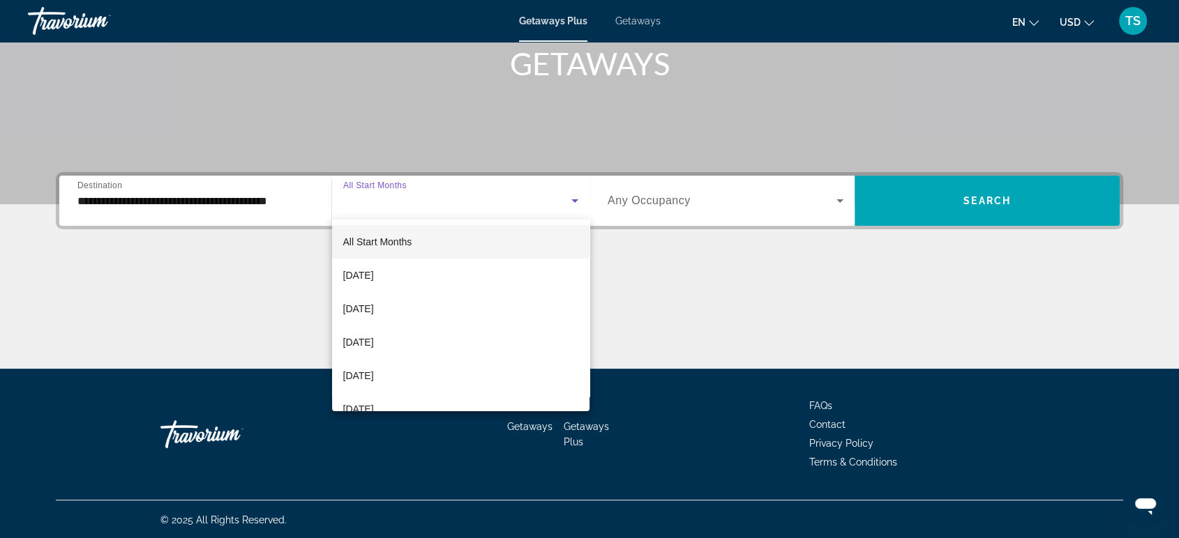
drag, startPoint x: 488, startPoint y: 209, endPoint x: 541, endPoint y: 255, distance: 70.3
click at [541, 255] on div "All Start Months September 2025 October 2025 November 2025 December 2025 Januar…" at bounding box center [589, 269] width 1179 height 538
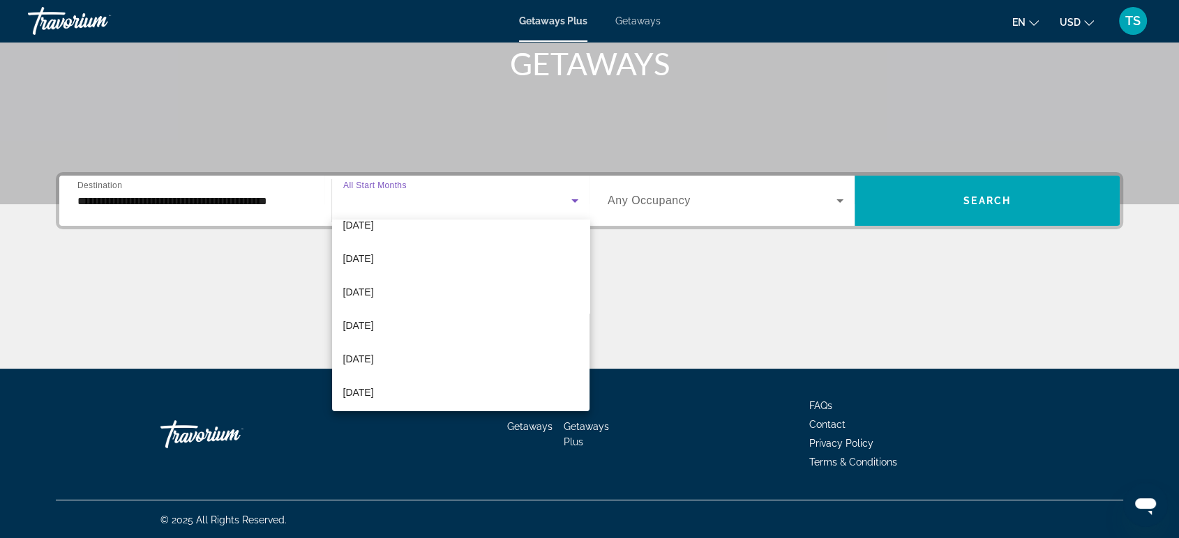
scroll to position [134, 0]
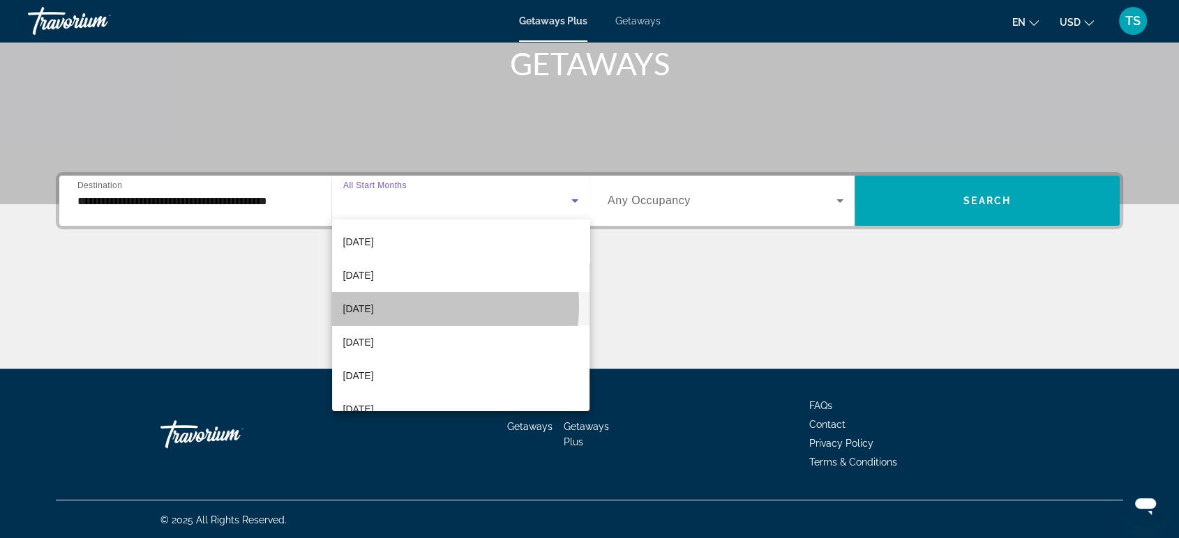
click at [415, 306] on mat-option "February 2026" at bounding box center [460, 308] width 257 height 33
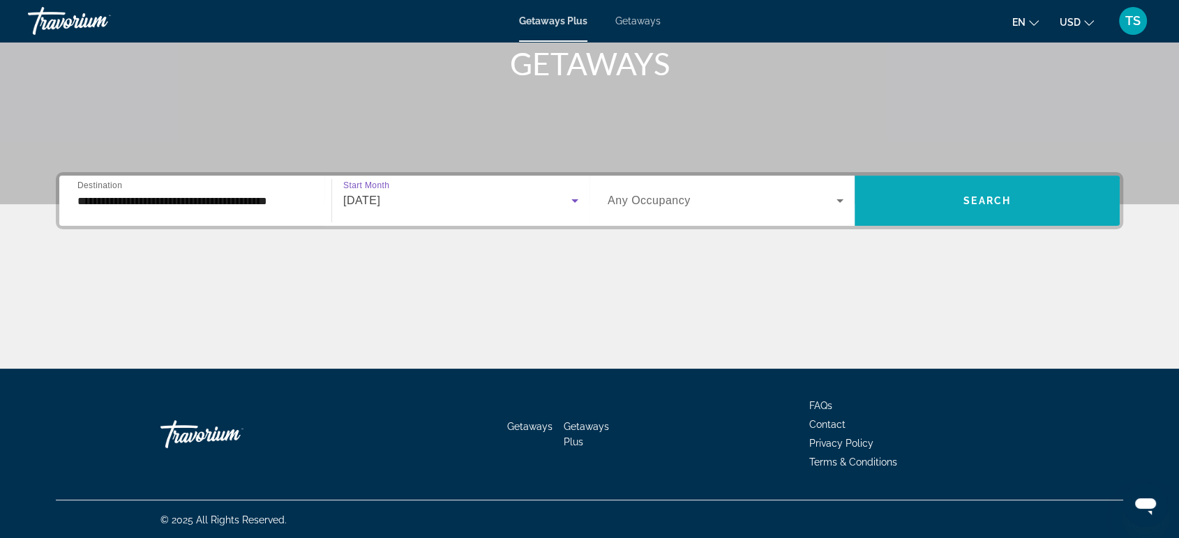
click at [1051, 198] on span "Search widget" at bounding box center [986, 200] width 265 height 33
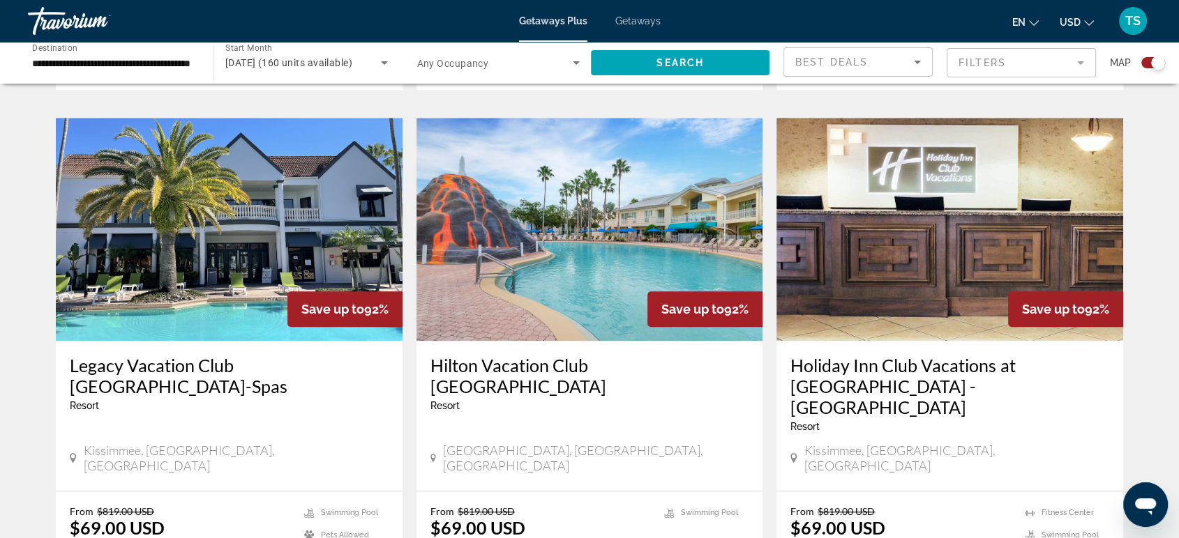
scroll to position [1473, 0]
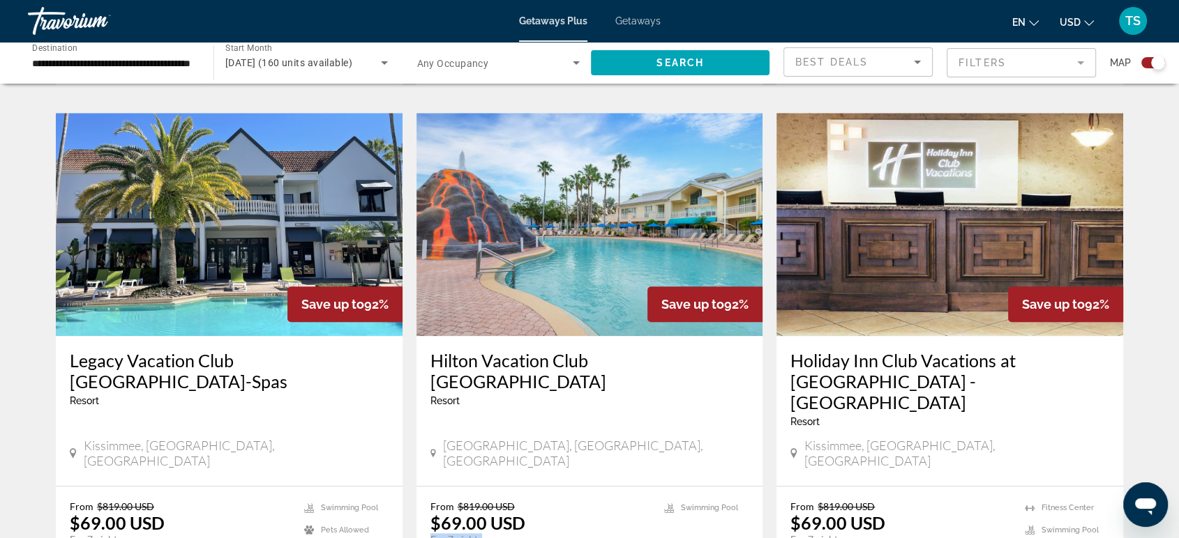
drag, startPoint x: 485, startPoint y: 446, endPoint x: 430, endPoint y: 450, distance: 55.3
click at [430, 534] on p "For 7 nights" at bounding box center [540, 540] width 220 height 13
drag, startPoint x: 524, startPoint y: 433, endPoint x: 429, endPoint y: 437, distance: 94.9
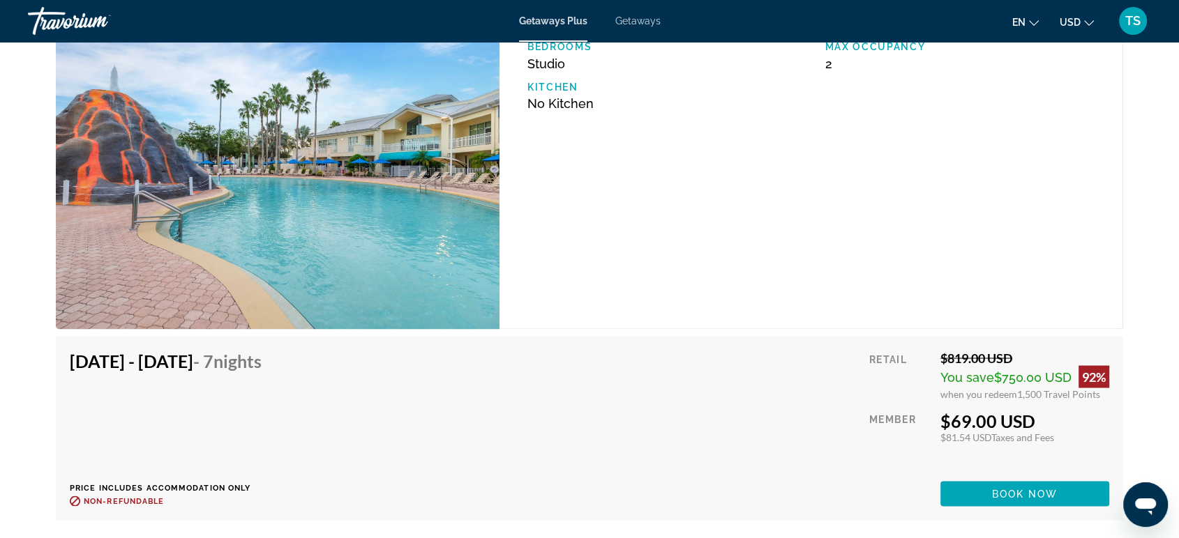
scroll to position [2452, 0]
